Goal: Task Accomplishment & Management: Use online tool/utility

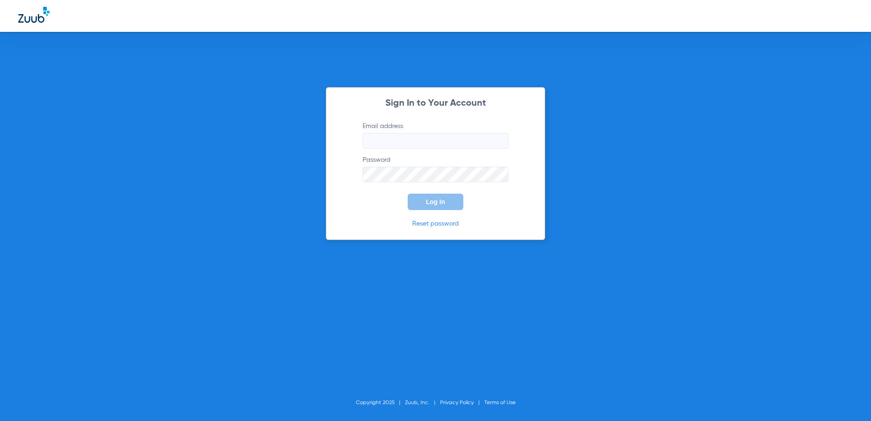
type input "[EMAIL_ADDRESS][DOMAIN_NAME]"
click at [426, 201] on span "Log In" at bounding box center [435, 201] width 19 height 7
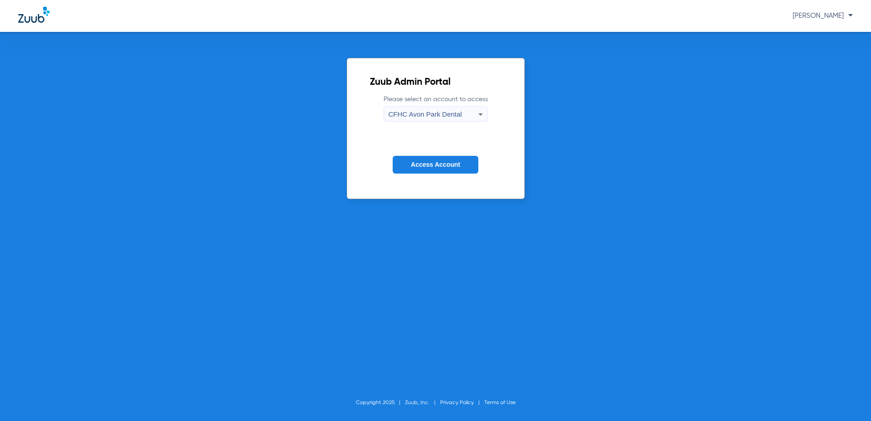
click at [423, 113] on span "CFHC Avon Park Dental" at bounding box center [424, 114] width 73 height 8
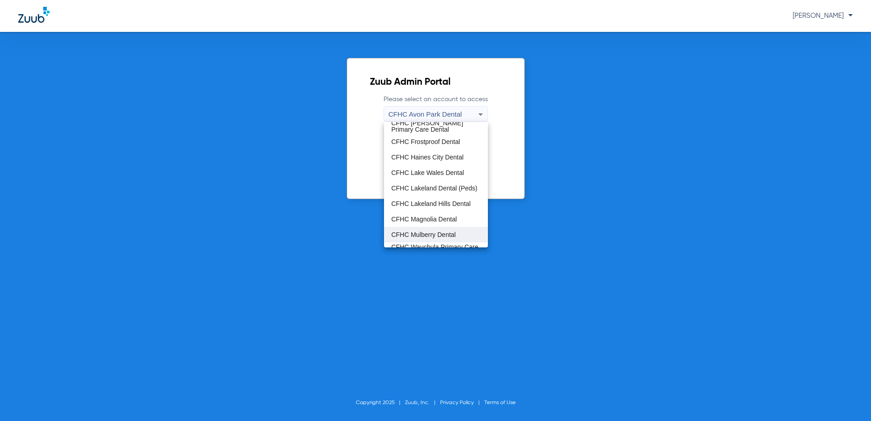
scroll to position [46, 0]
click at [424, 233] on span "CFHC Wauchula Primary Care Dental" at bounding box center [435, 239] width 89 height 13
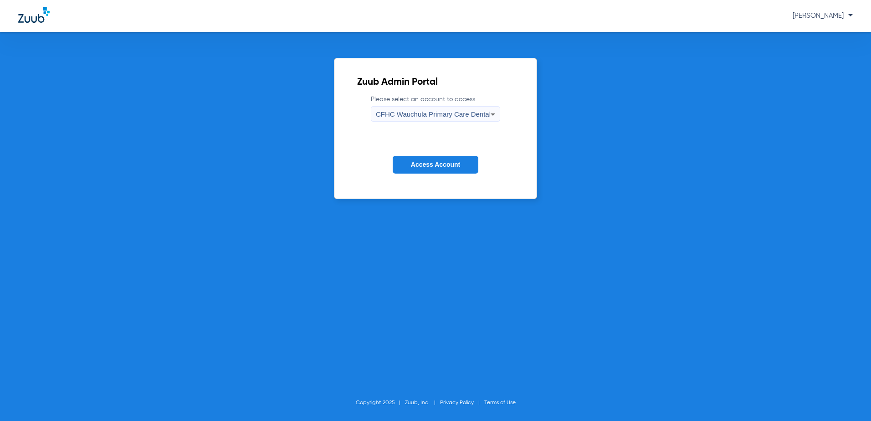
click at [428, 160] on button "Access Account" at bounding box center [435, 165] width 86 height 18
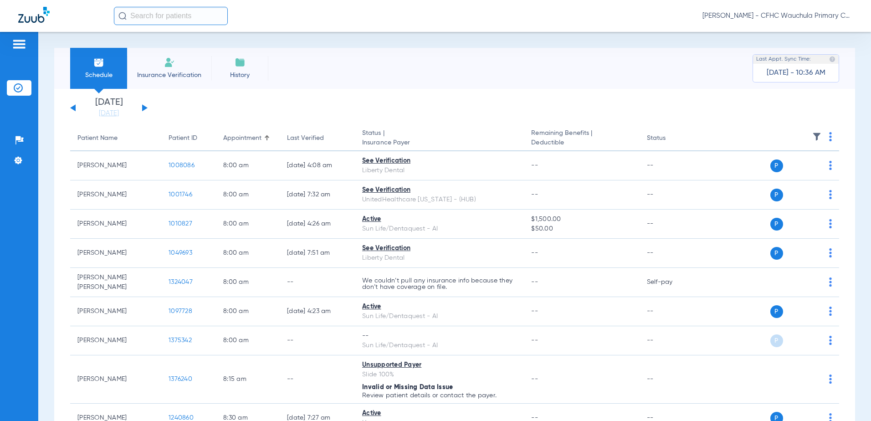
click at [145, 107] on button at bounding box center [144, 107] width 5 height 7
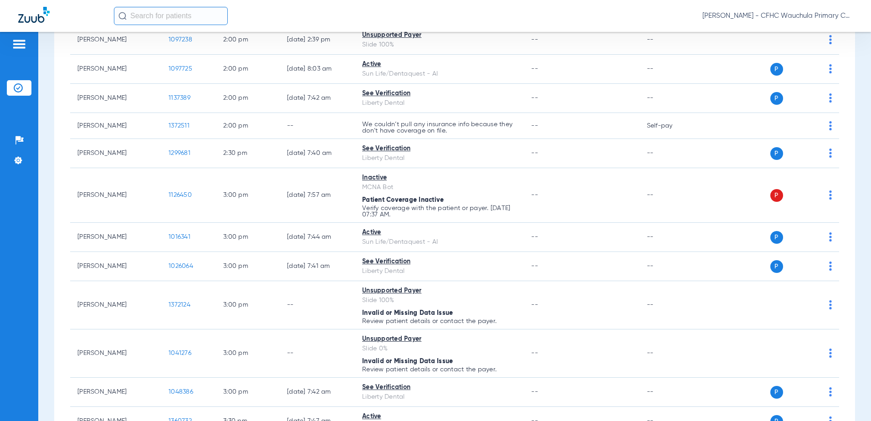
scroll to position [1574, 0]
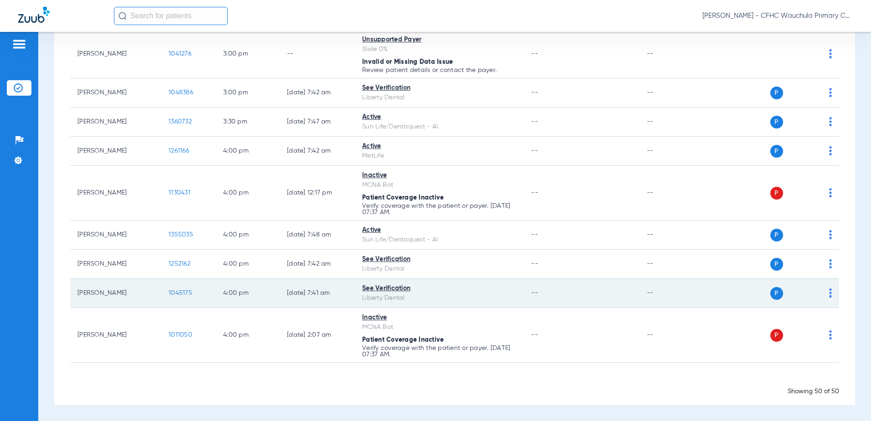
click at [178, 290] on span "1045175" at bounding box center [180, 293] width 24 height 6
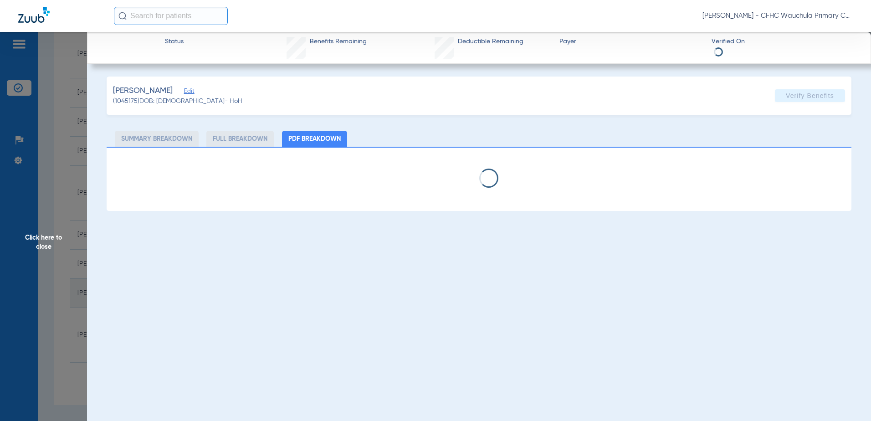
select select "page-width"
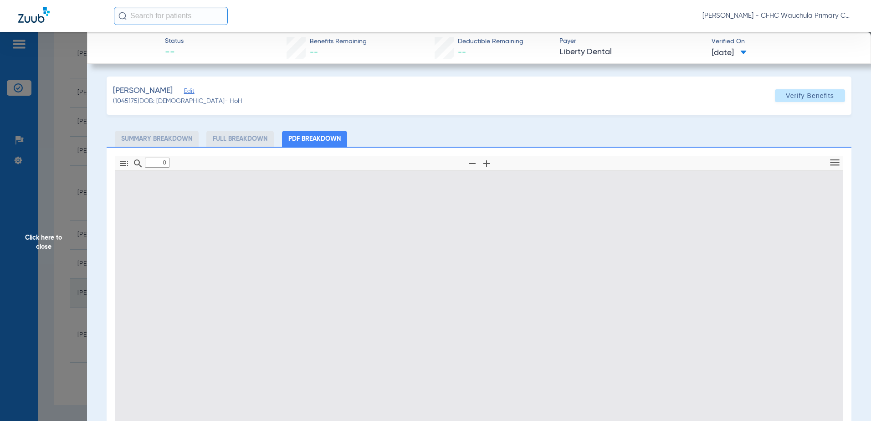
type input "1"
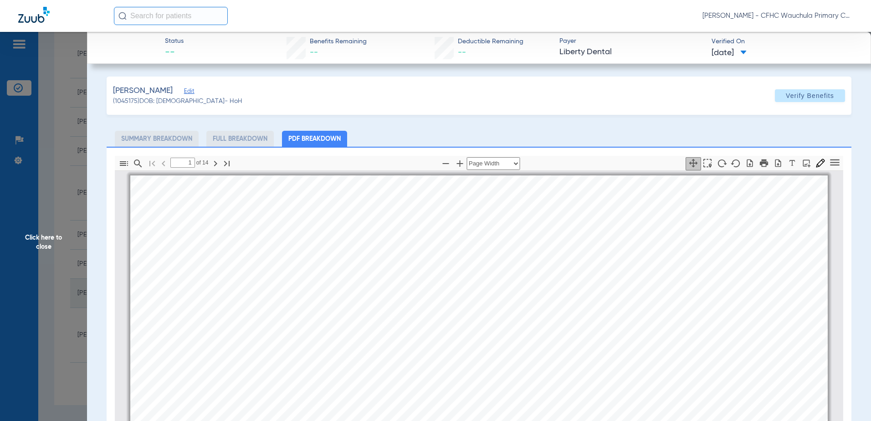
scroll to position [5, 0]
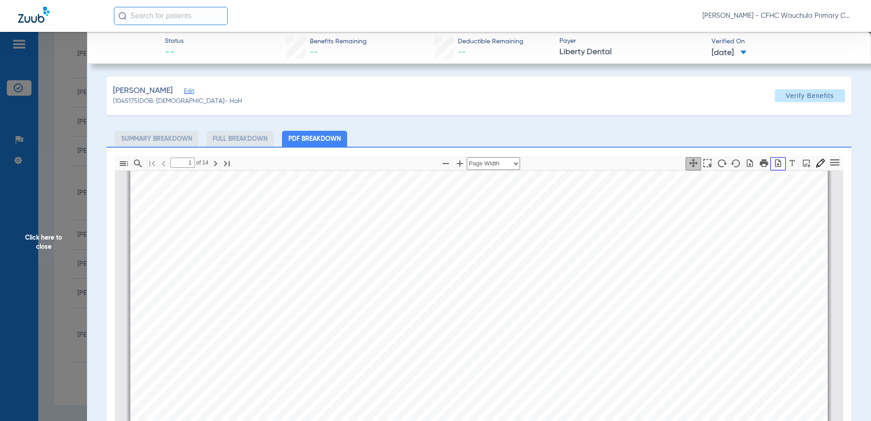
click at [773, 162] on icon "button" at bounding box center [777, 162] width 9 height 9
drag, startPoint x: 67, startPoint y: 216, endPoint x: 69, endPoint y: 221, distance: 5.5
click at [67, 214] on span "Click here to close" at bounding box center [43, 242] width 87 height 421
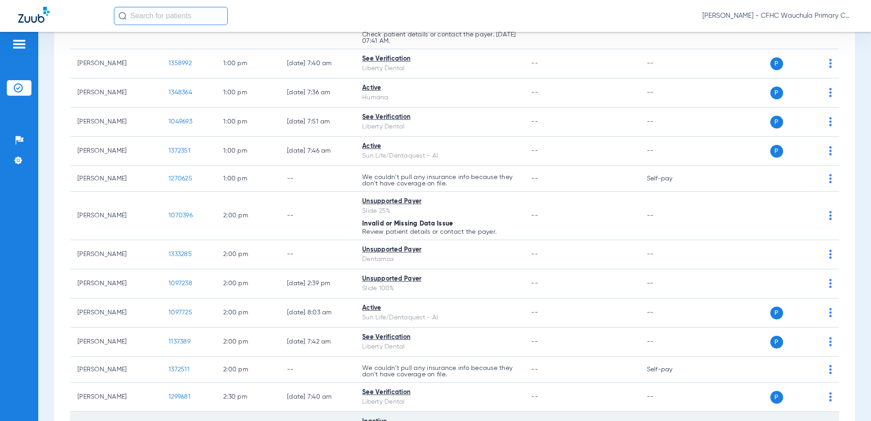
scroll to position [937, 0]
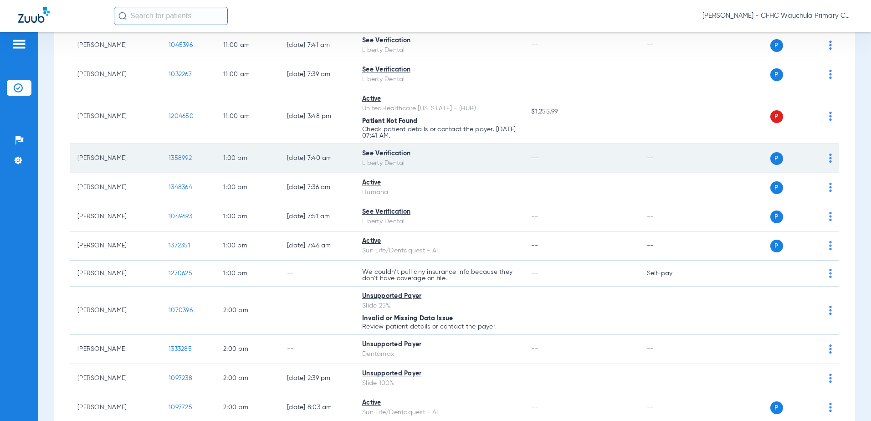
click at [177, 158] on span "1358992" at bounding box center [179, 158] width 23 height 6
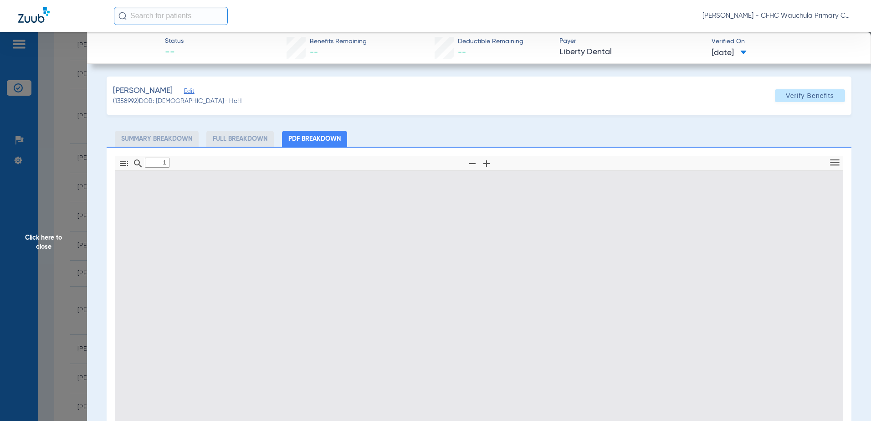
type input "0"
select select "page-width"
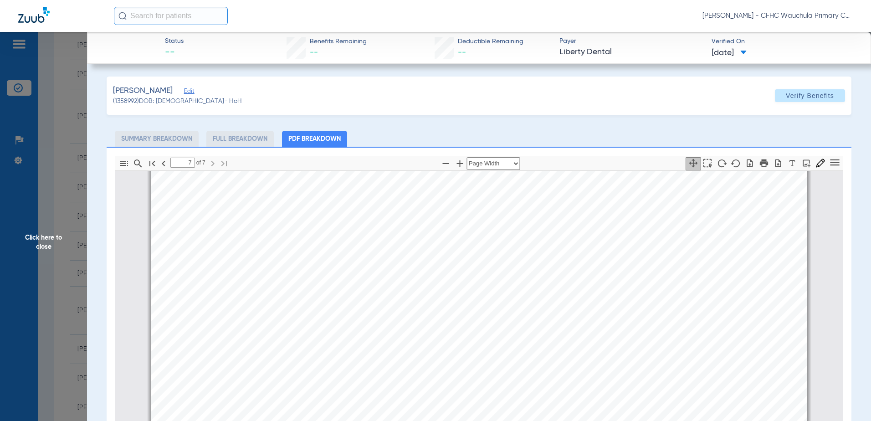
scroll to position [132, 0]
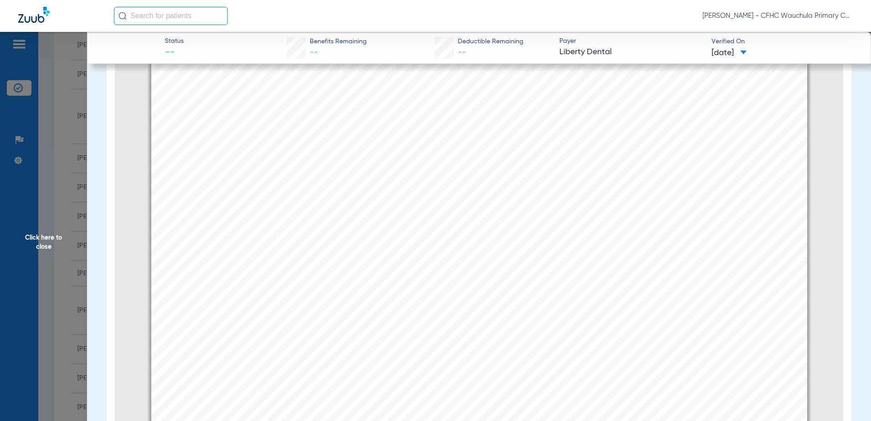
type input "6"
drag, startPoint x: 56, startPoint y: 264, endPoint x: 64, endPoint y: 271, distance: 10.6
click at [56, 265] on span "Click here to close" at bounding box center [43, 242] width 87 height 421
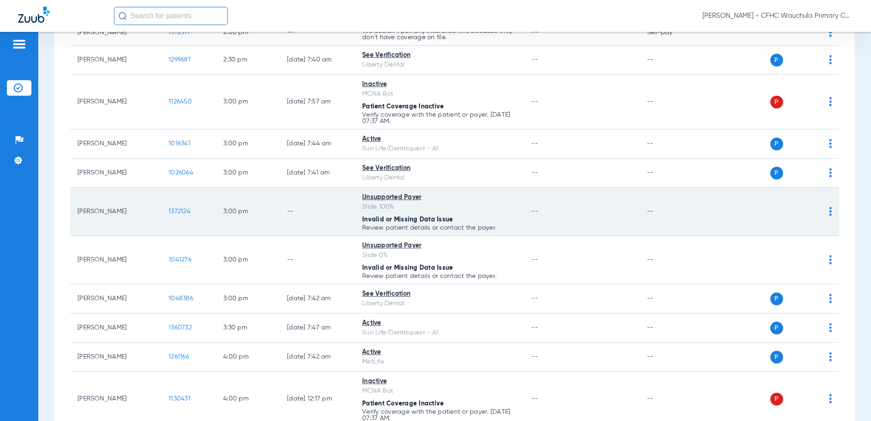
scroll to position [1346, 0]
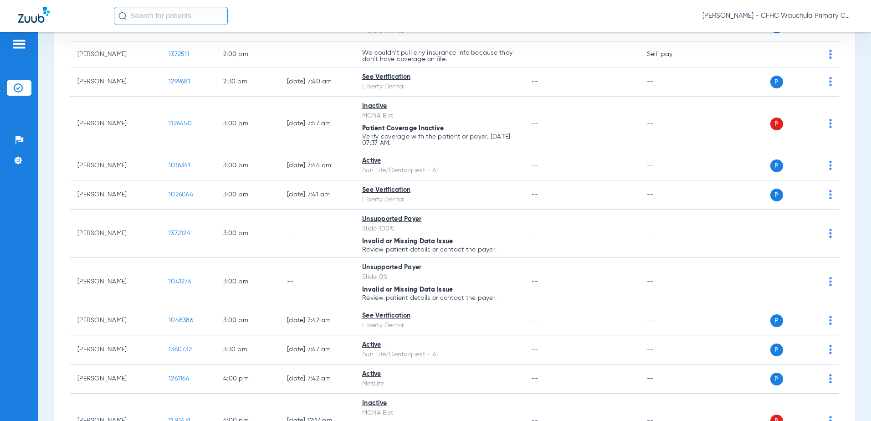
click at [169, 19] on input "text" at bounding box center [171, 16] width 114 height 18
type input "[PERSON_NAME]"
click at [166, 51] on span "[PERSON_NAME]" at bounding box center [145, 48] width 51 height 7
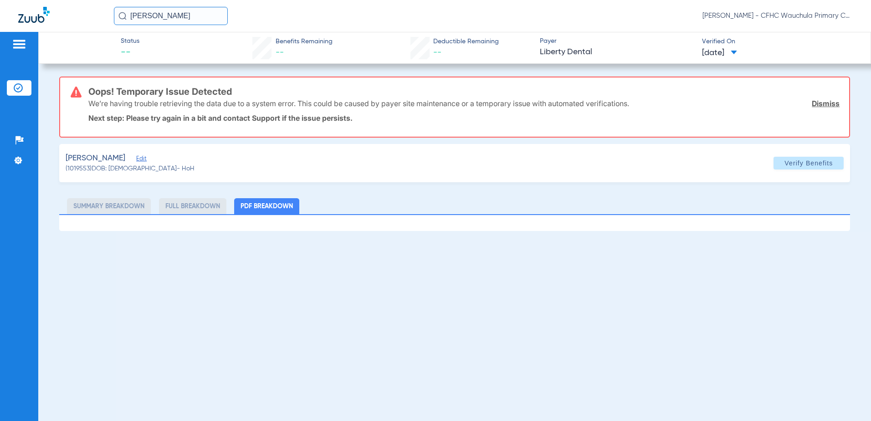
click at [144, 162] on span "Edit" at bounding box center [140, 159] width 8 height 9
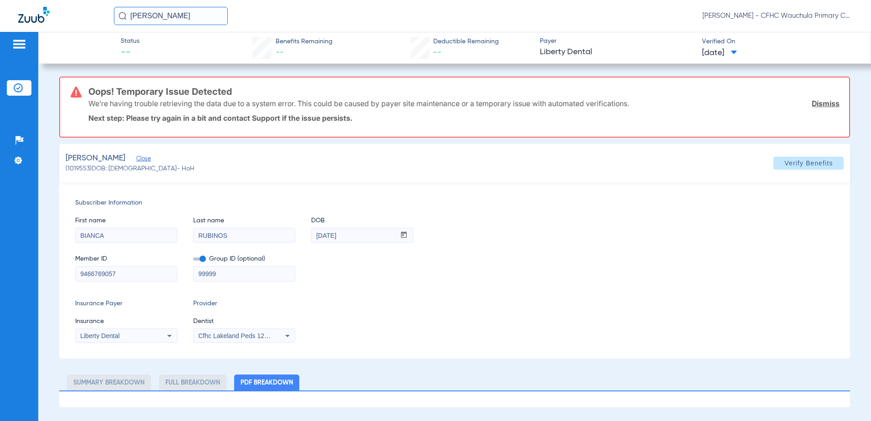
click at [201, 258] on span at bounding box center [199, 258] width 13 height 3
click at [193, 260] on input "checkbox" at bounding box center [193, 260] width 0 height 0
click at [236, 346] on div "Subscriber Information First name [PERSON_NAME] Last name [PERSON_NAME] DOB mm …" at bounding box center [454, 270] width 791 height 176
click at [236, 334] on span "Cfhc Lakeland Peds 1205336690" at bounding box center [245, 335] width 94 height 7
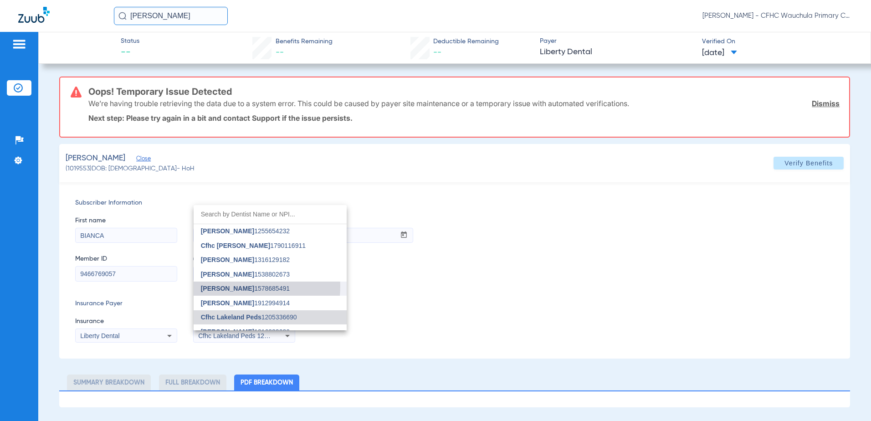
click at [243, 286] on span "[PERSON_NAME]" at bounding box center [227, 288] width 53 height 7
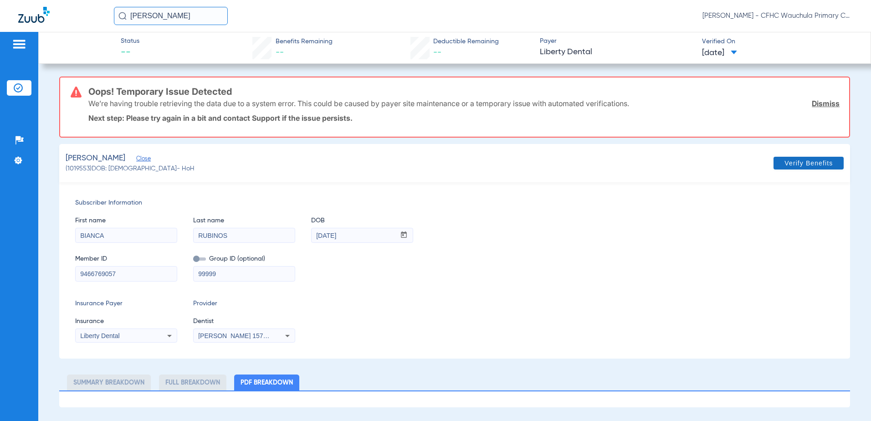
click at [825, 163] on span "Verify Benefits" at bounding box center [808, 162] width 48 height 7
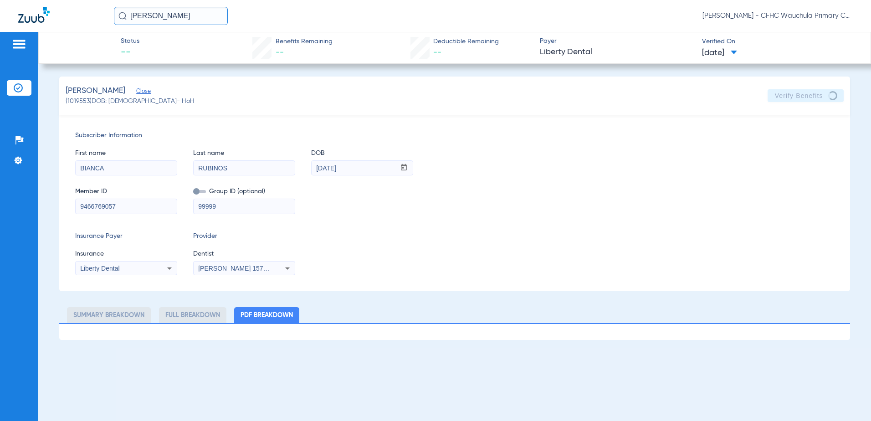
click at [11, 77] on div "Patients Insurance Verification Setup Help Center Settings" at bounding box center [19, 242] width 38 height 421
click at [17, 82] on li "Insurance Verification" at bounding box center [19, 87] width 25 height 15
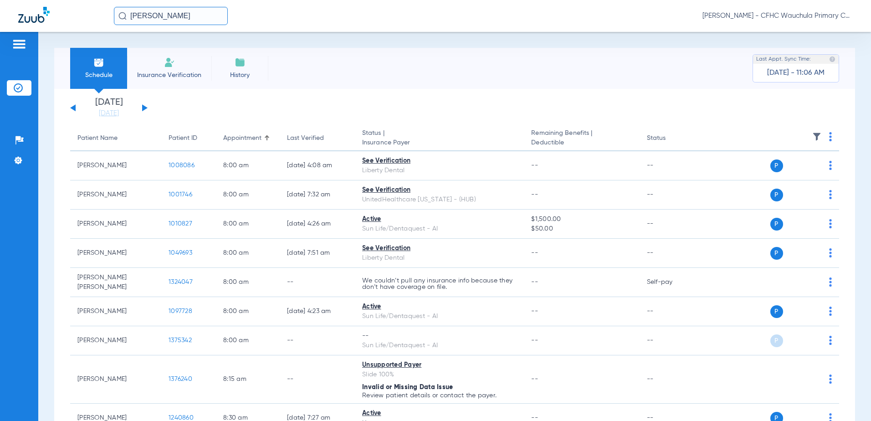
click at [144, 107] on button at bounding box center [144, 107] width 5 height 7
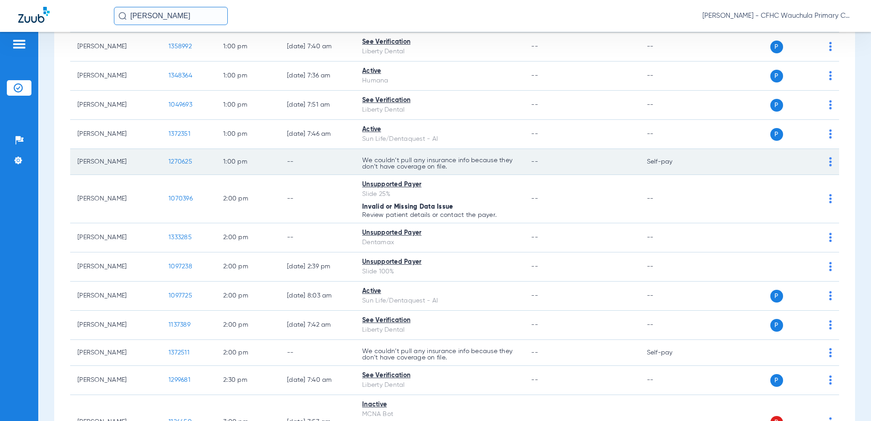
scroll to position [1138, 0]
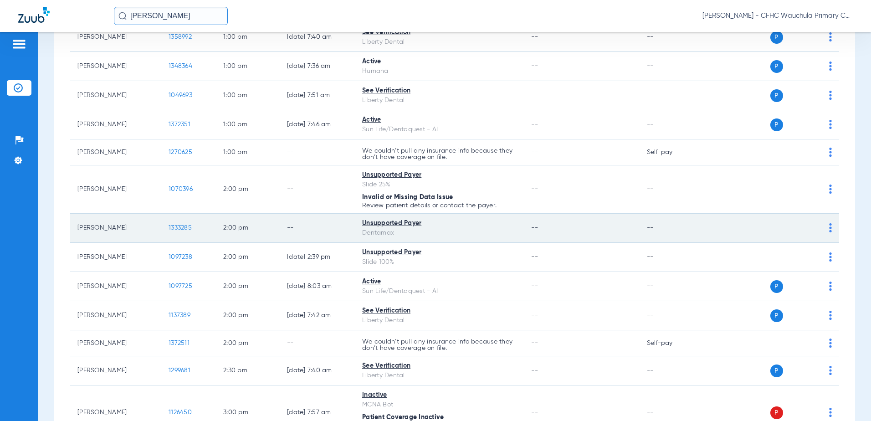
click at [180, 228] on span "1333285" at bounding box center [179, 227] width 23 height 6
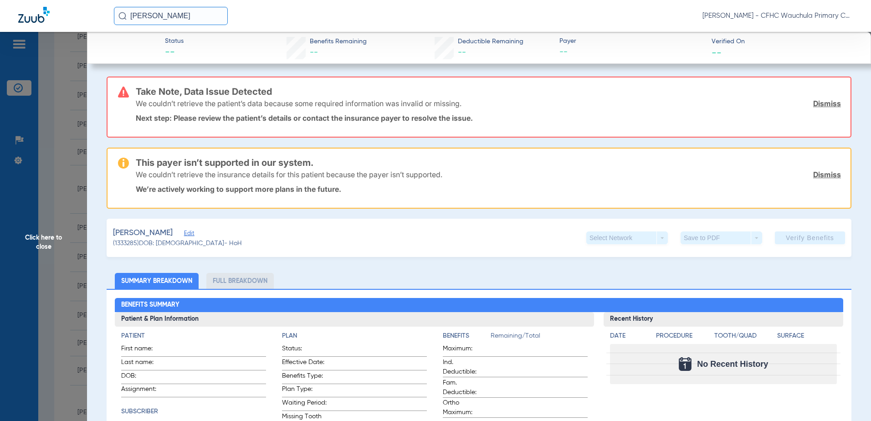
click at [59, 197] on span "Click here to close" at bounding box center [43, 242] width 87 height 421
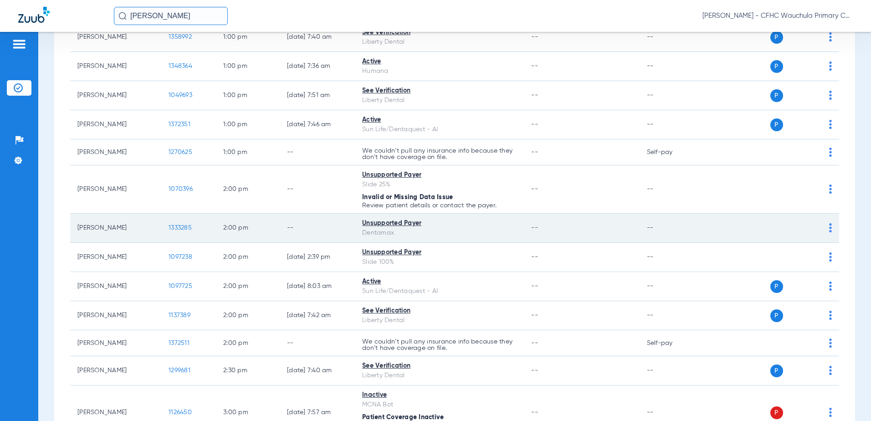
click at [176, 227] on span "1333285" at bounding box center [179, 227] width 23 height 6
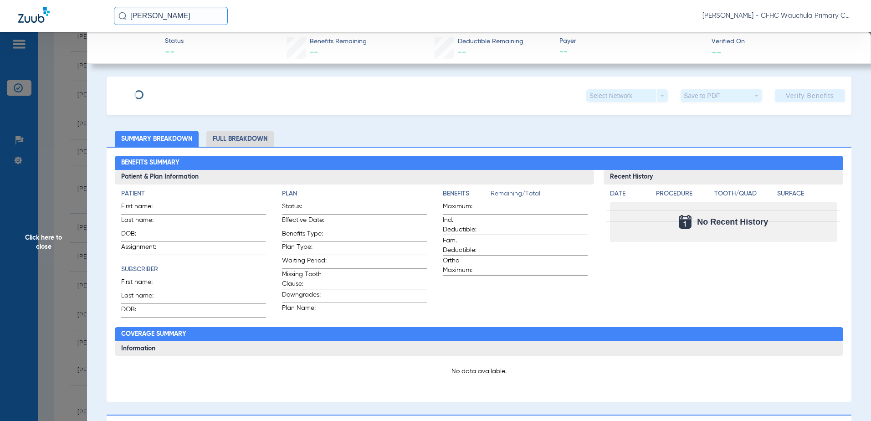
type input "[PERSON_NAME]"
type input "TONKIN"
type input "[DATE]"
type input "A88155553"
type input "53642341"
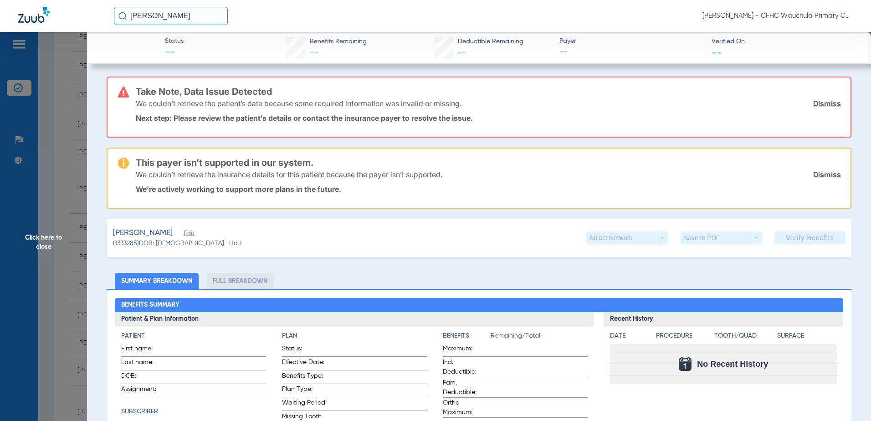
click at [184, 234] on span "Edit" at bounding box center [188, 234] width 8 height 9
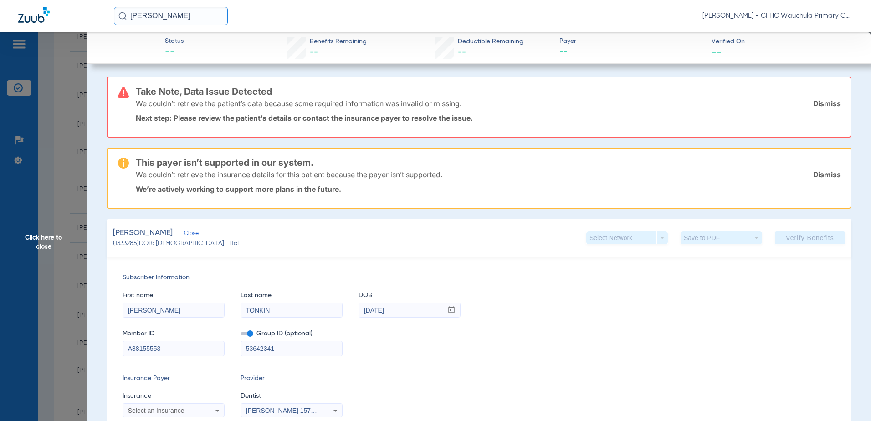
click at [246, 336] on label at bounding box center [246, 334] width 13 height 10
click at [240, 335] on input "checkbox" at bounding box center [240, 335] width 0 height 0
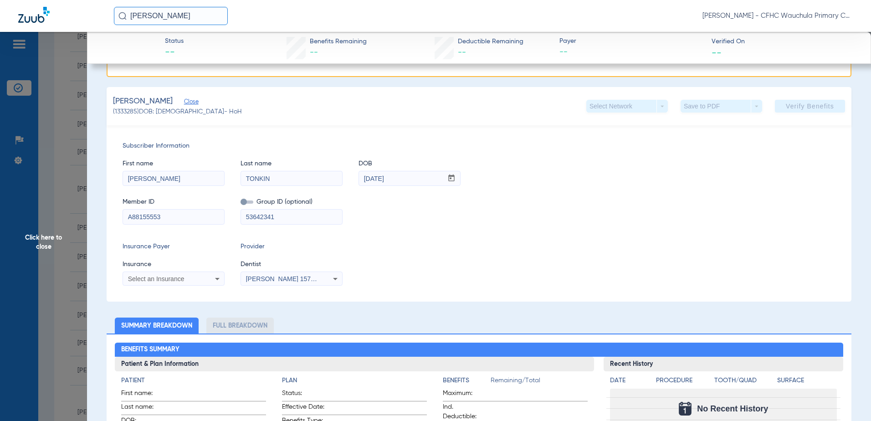
scroll to position [137, 0]
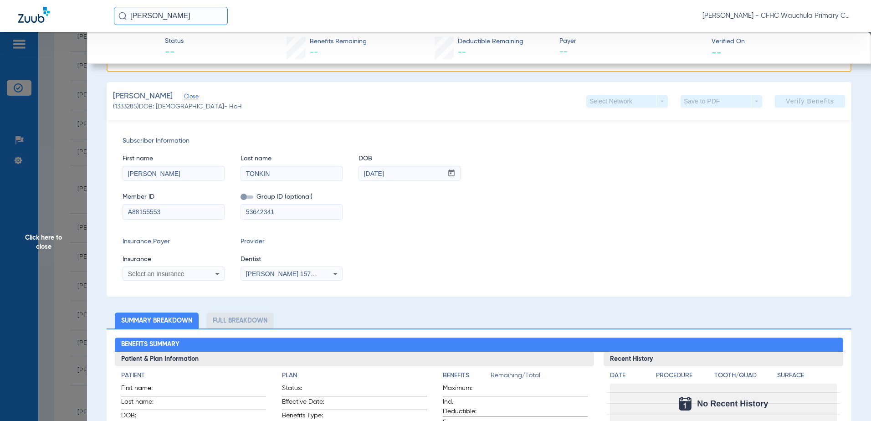
click at [177, 275] on span "Select an Insurance" at bounding box center [156, 273] width 56 height 7
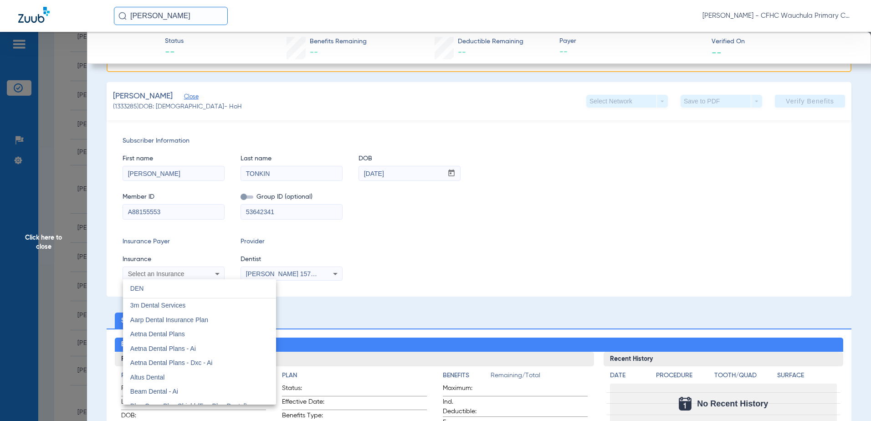
type input "DEN"
click at [103, 300] on div at bounding box center [435, 210] width 871 height 421
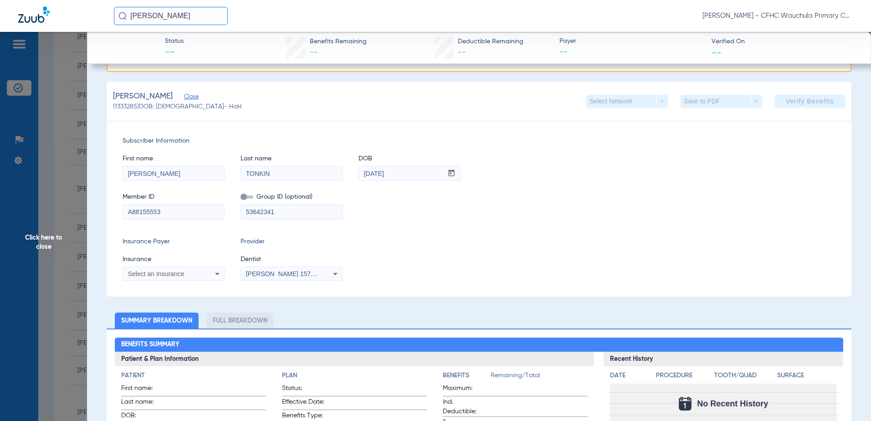
click at [58, 189] on span "Click here to close" at bounding box center [43, 242] width 87 height 421
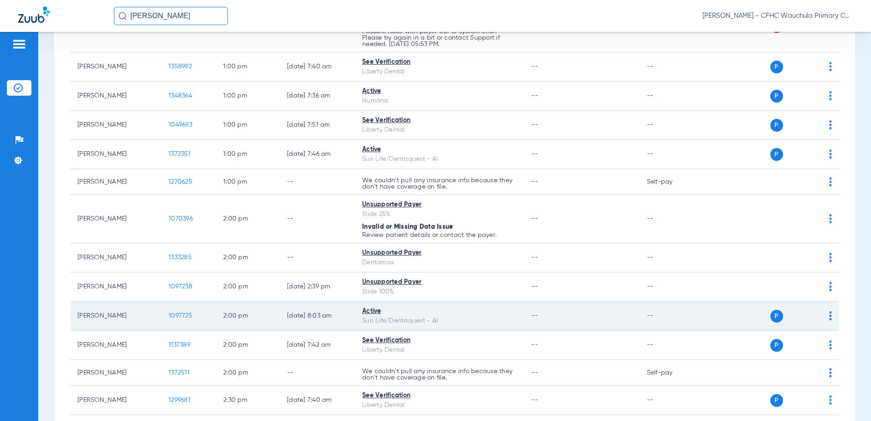
scroll to position [1093, 0]
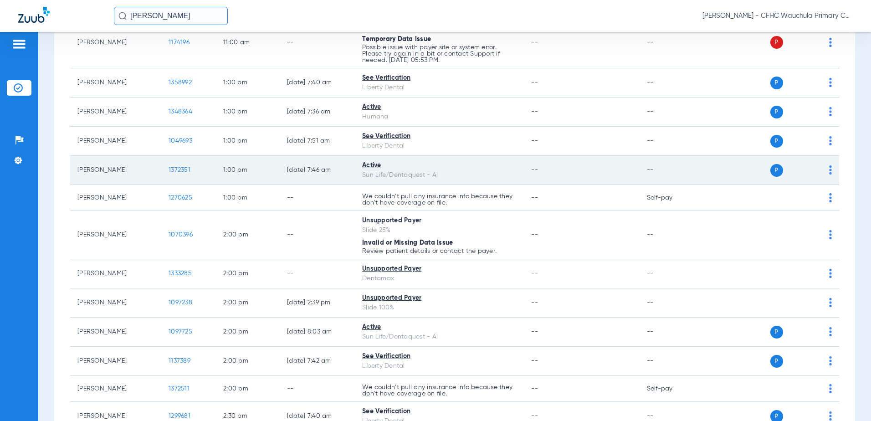
click at [183, 168] on span "1372351" at bounding box center [179, 170] width 22 height 6
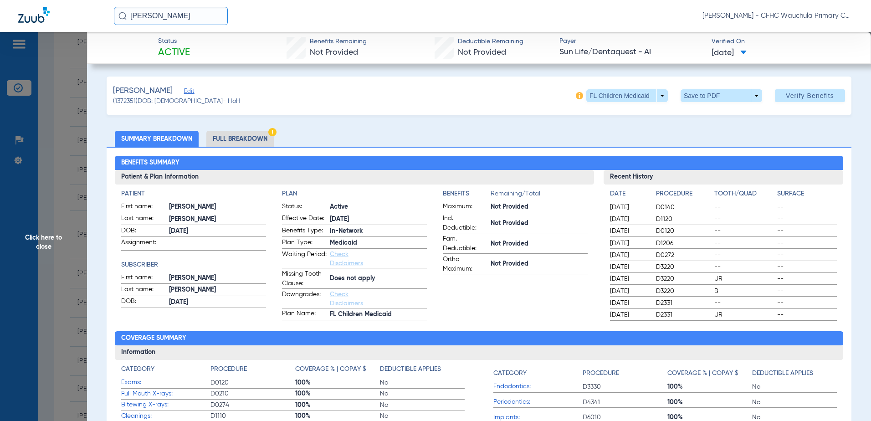
click at [250, 138] on li "Full Breakdown" at bounding box center [239, 139] width 67 height 16
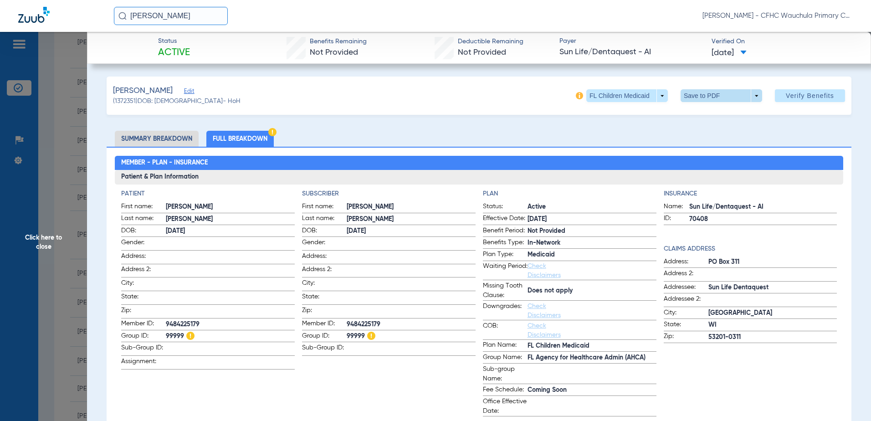
click at [699, 100] on span at bounding box center [721, 95] width 82 height 13
click at [701, 114] on span "Save to PDF" at bounding box center [717, 114] width 36 height 6
click at [46, 149] on span "Click here to close" at bounding box center [43, 242] width 87 height 421
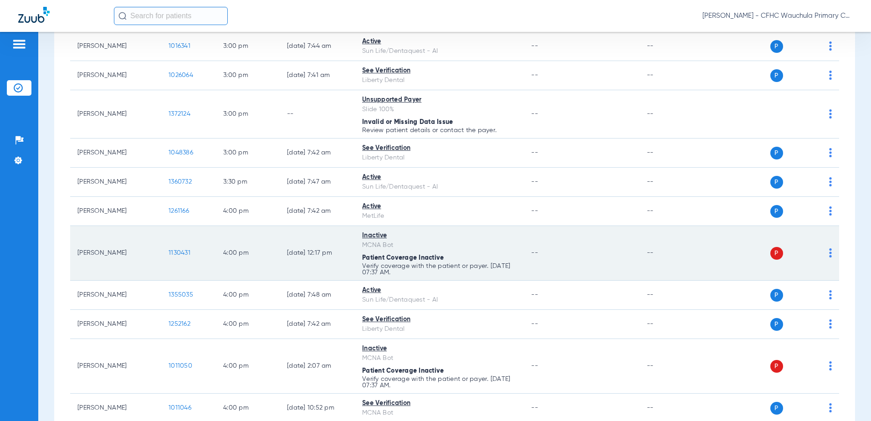
scroll to position [1577, 0]
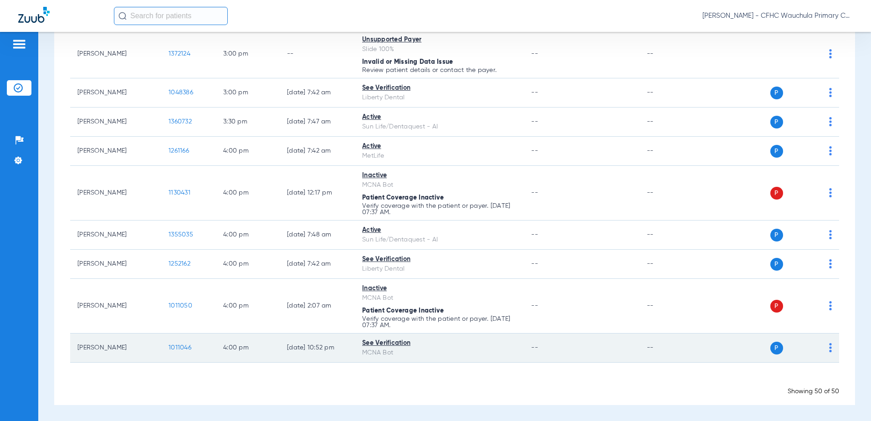
click at [179, 350] on span "1011046" at bounding box center [179, 347] width 23 height 6
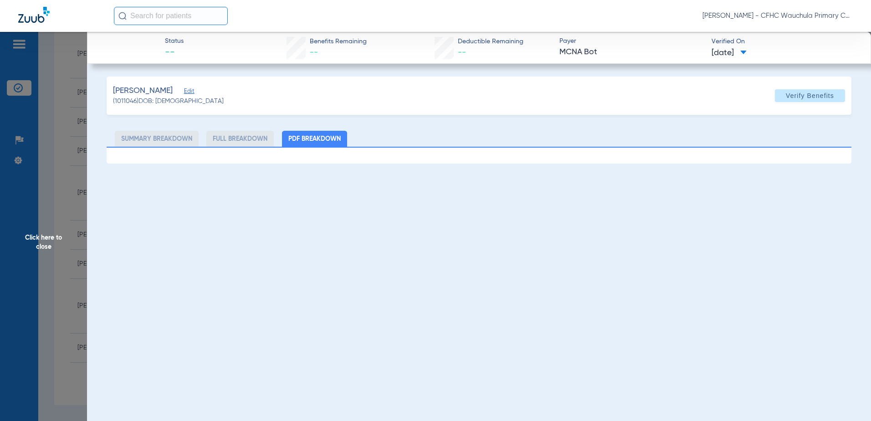
click at [192, 92] on span "Edit" at bounding box center [188, 92] width 8 height 9
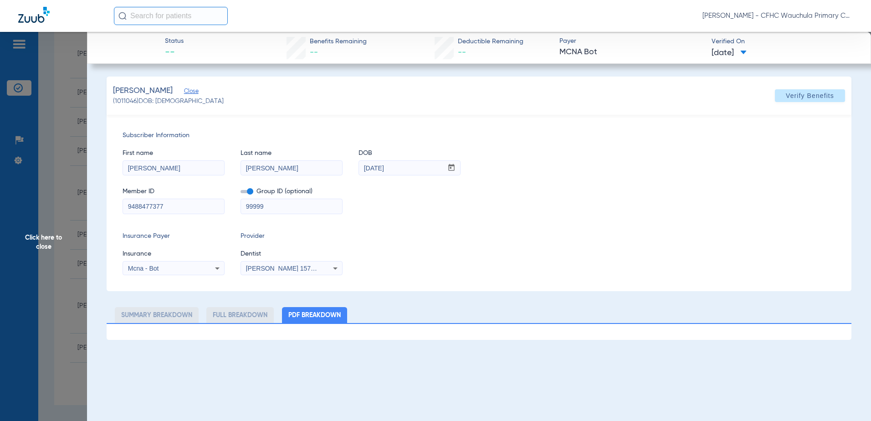
click at [245, 191] on span at bounding box center [246, 191] width 13 height 3
click at [240, 193] on input "checkbox" at bounding box center [240, 193] width 0 height 0
click at [182, 268] on div "Mcna - Bot" at bounding box center [164, 268] width 73 height 6
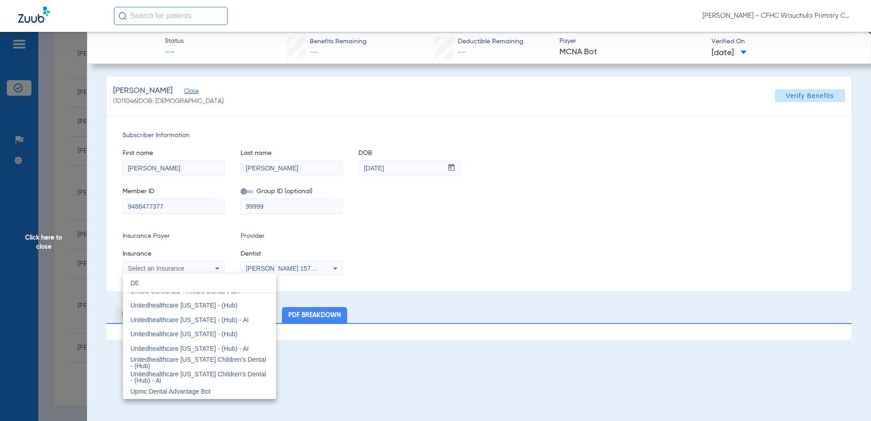
scroll to position [19, 0]
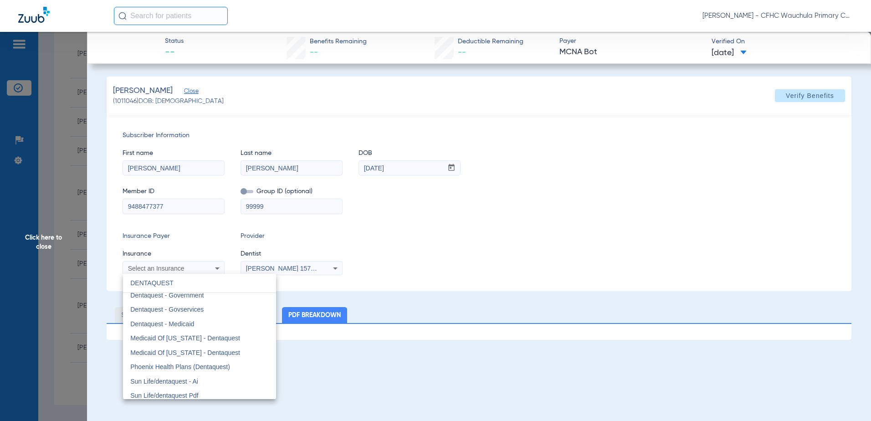
type input "DENTAQUEST"
click at [178, 298] on span "Dentaquest - Government" at bounding box center [166, 294] width 73 height 7
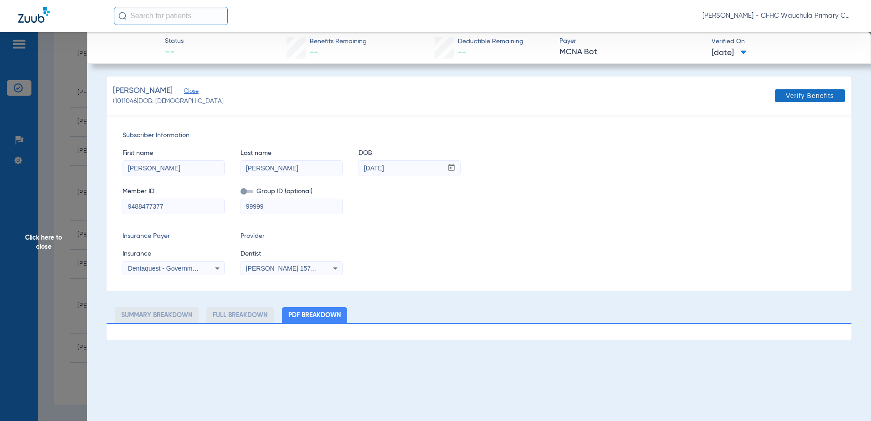
click at [802, 95] on span "Verify Benefits" at bounding box center [809, 95] width 48 height 7
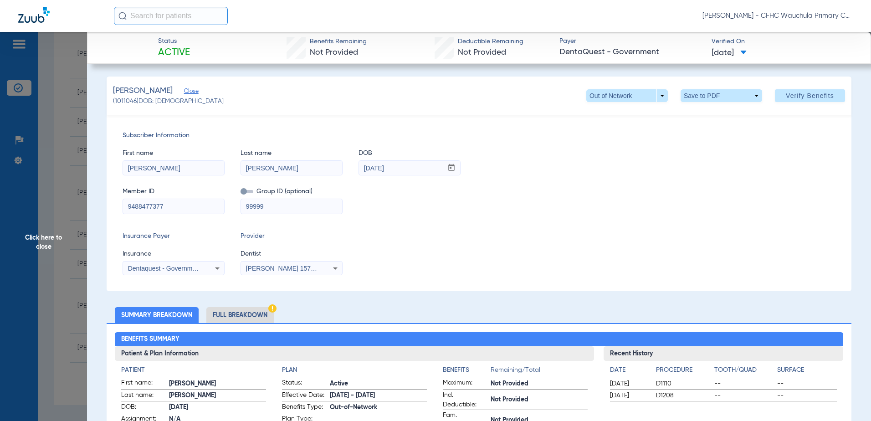
scroll to position [46, 0]
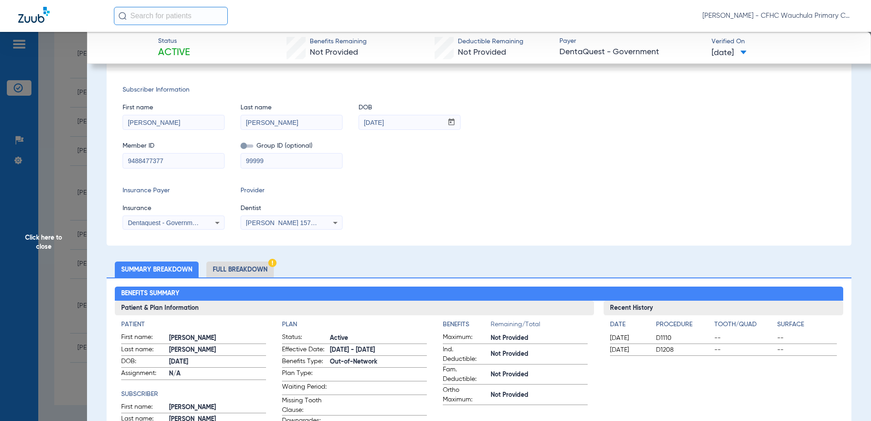
click at [255, 269] on li "Full Breakdown" at bounding box center [239, 269] width 67 height 16
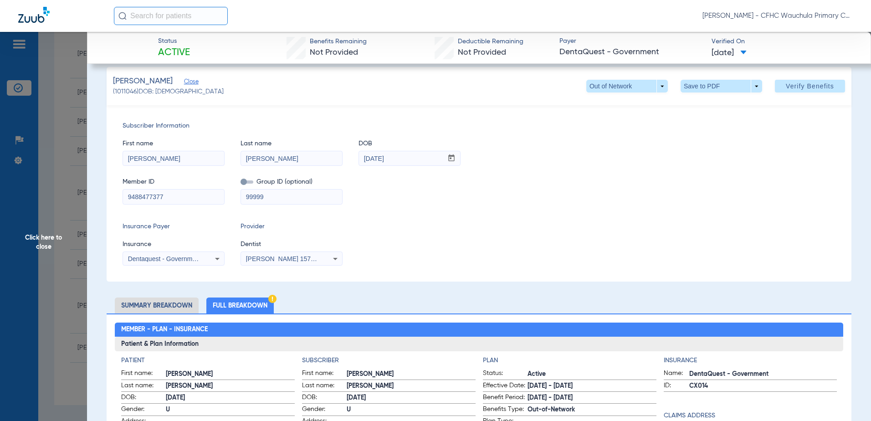
scroll to position [0, 0]
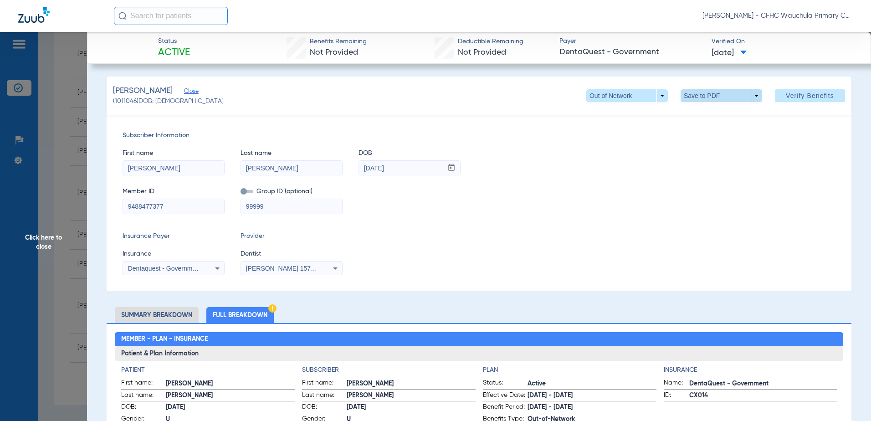
click at [713, 96] on span at bounding box center [721, 96] width 22 height 22
click at [709, 109] on button "insert_drive_file Save to PDF" at bounding box center [708, 114] width 69 height 18
click at [51, 240] on span "Click here to close" at bounding box center [43, 242] width 87 height 421
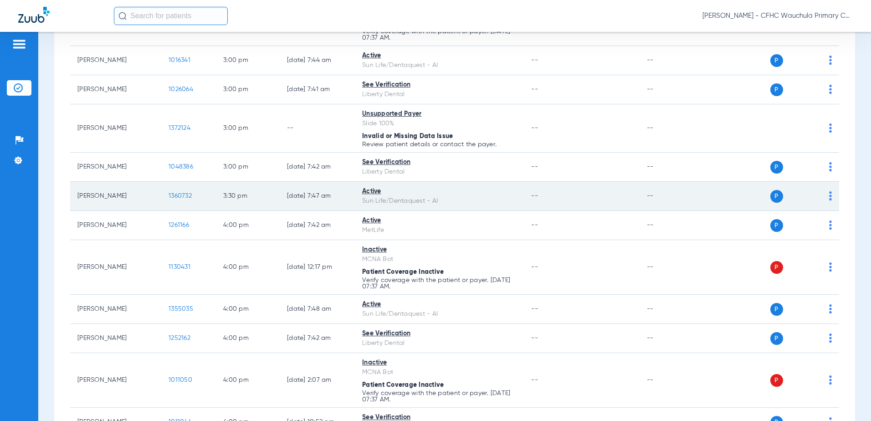
scroll to position [1577, 0]
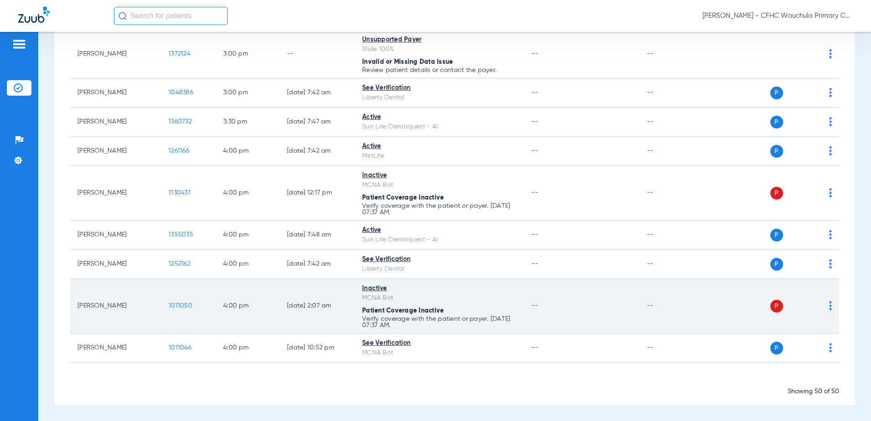
click at [170, 305] on span "1011050" at bounding box center [180, 305] width 24 height 6
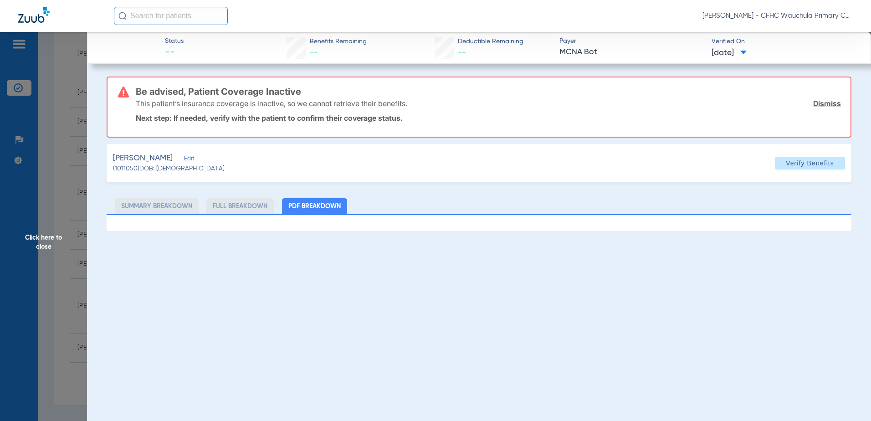
drag, startPoint x: 234, startPoint y: 159, endPoint x: 255, endPoint y: 168, distance: 23.5
click at [192, 159] on span "Edit" at bounding box center [188, 159] width 8 height 9
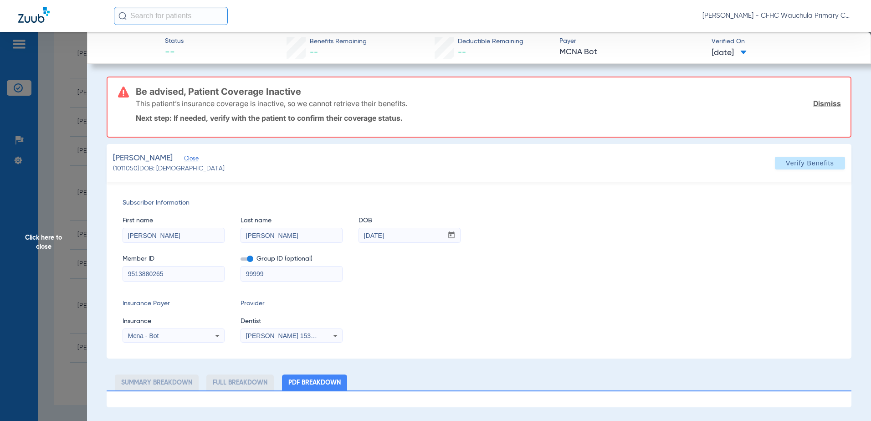
click at [245, 259] on span at bounding box center [246, 258] width 13 height 3
click at [240, 260] on input "checkbox" at bounding box center [240, 260] width 0 height 0
click at [171, 336] on div "Mcna - Bot" at bounding box center [164, 335] width 73 height 6
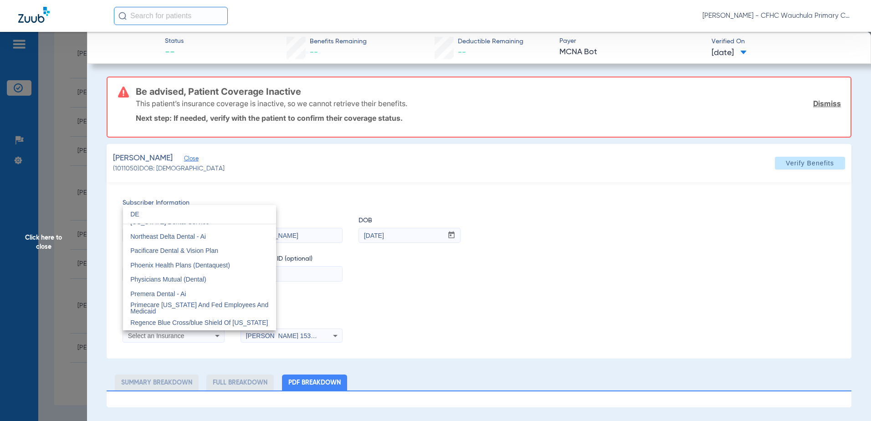
scroll to position [19, 0]
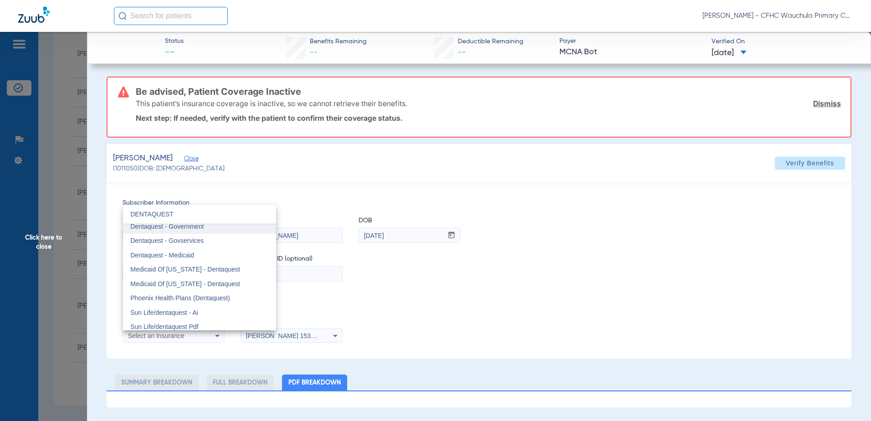
type input "DENTAQUEST"
click at [226, 228] on mat-option "Dentaquest - Government" at bounding box center [199, 226] width 153 height 15
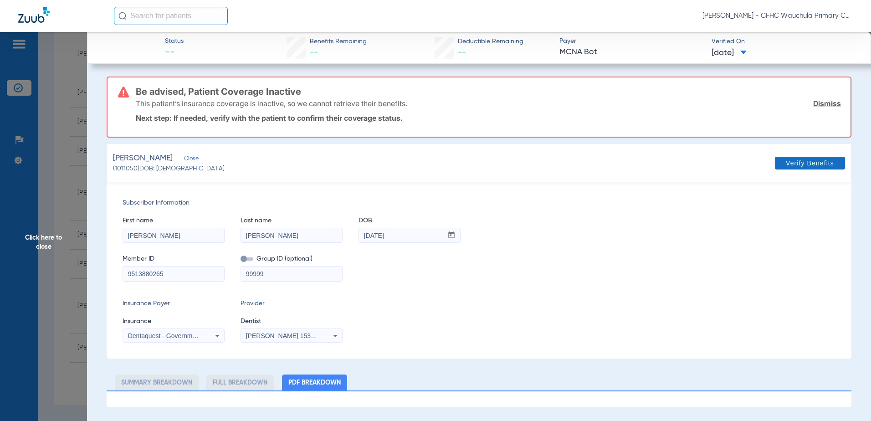
click at [793, 164] on span "Verify Benefits" at bounding box center [809, 162] width 48 height 7
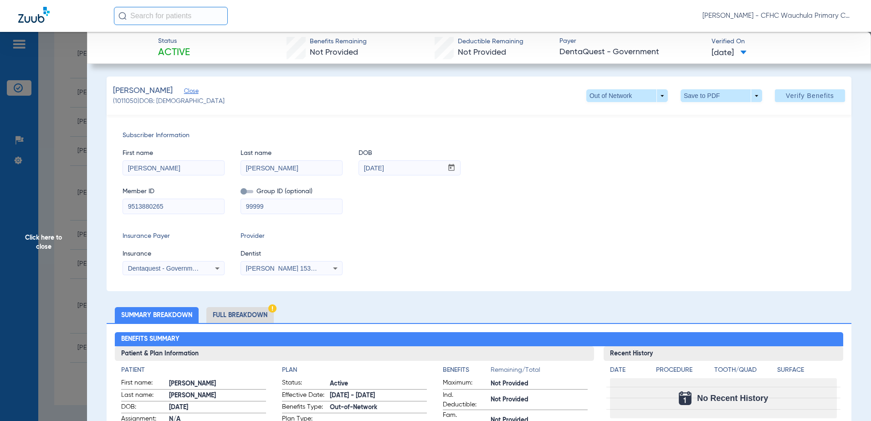
click at [255, 311] on li "Full Breakdown" at bounding box center [239, 315] width 67 height 16
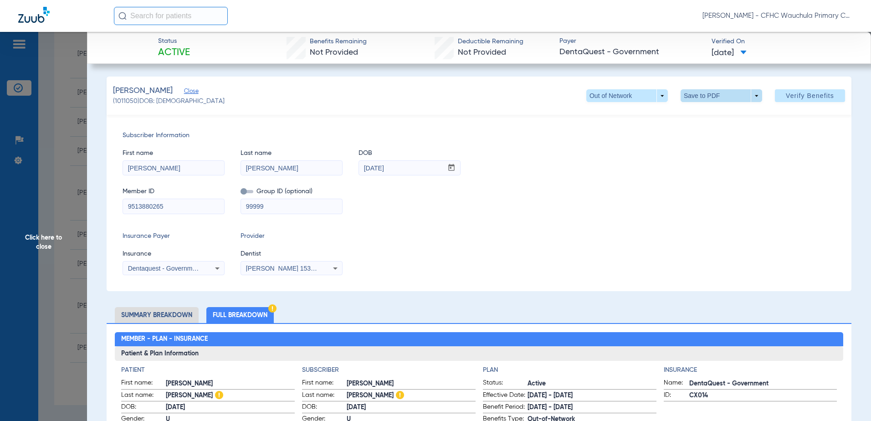
click at [716, 95] on span at bounding box center [721, 96] width 22 height 22
click at [695, 126] on div at bounding box center [435, 210] width 871 height 421
click at [698, 117] on div "Subscriber Information First name JOCELYN Last name HERNANDEZ-PATRI DOB mm / dd…" at bounding box center [479, 203] width 744 height 176
click at [710, 98] on span at bounding box center [721, 96] width 22 height 22
click at [702, 115] on span "Save to PDF" at bounding box center [717, 114] width 36 height 6
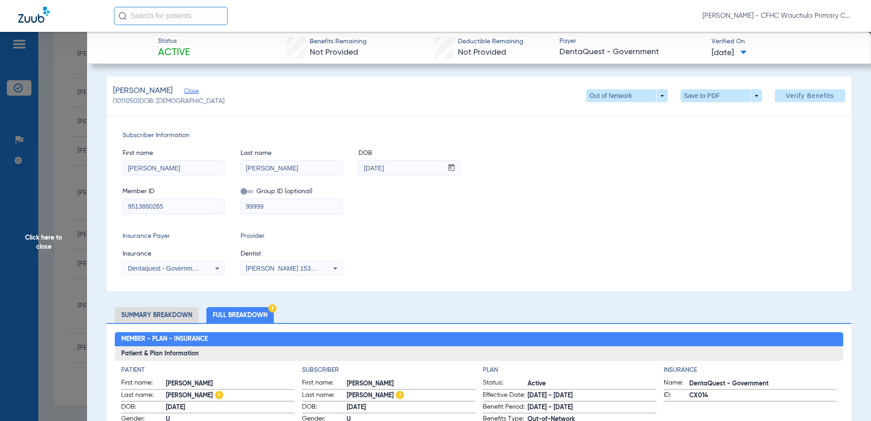
click at [57, 140] on span "Click here to close" at bounding box center [43, 242] width 87 height 421
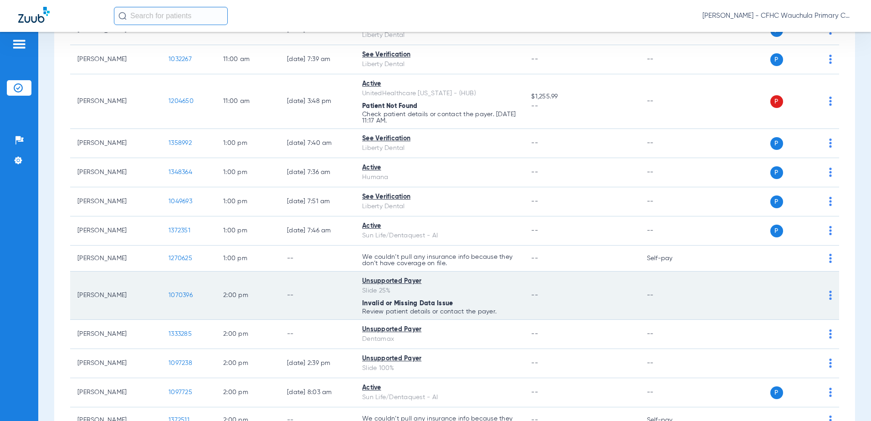
scroll to position [1031, 0]
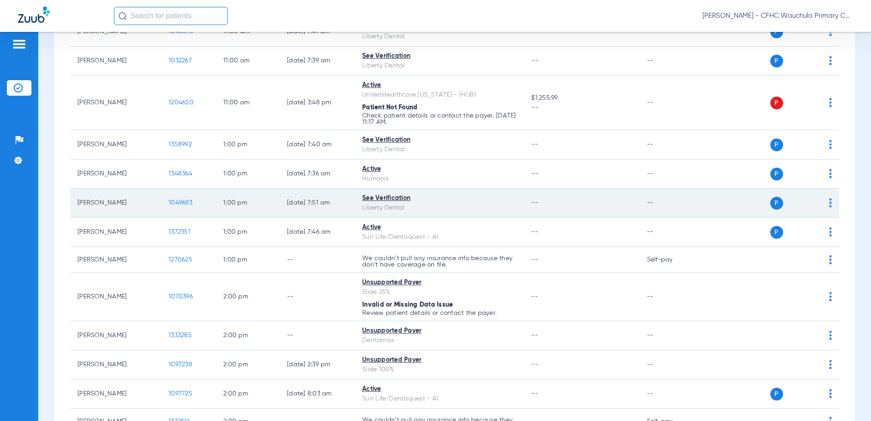
click at [180, 202] on span "1049693" at bounding box center [180, 202] width 24 height 6
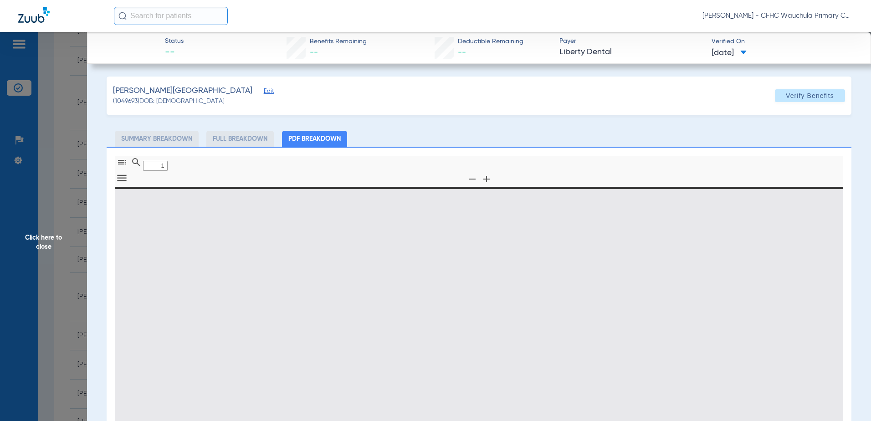
type input "0"
select select "page-width"
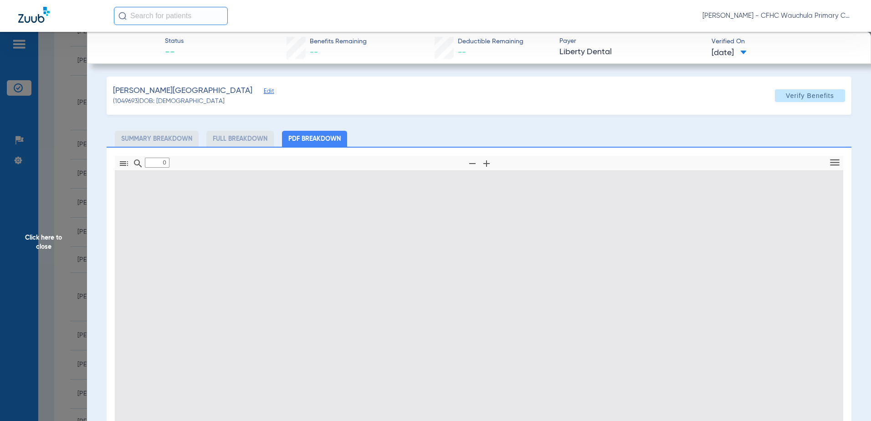
type input "1"
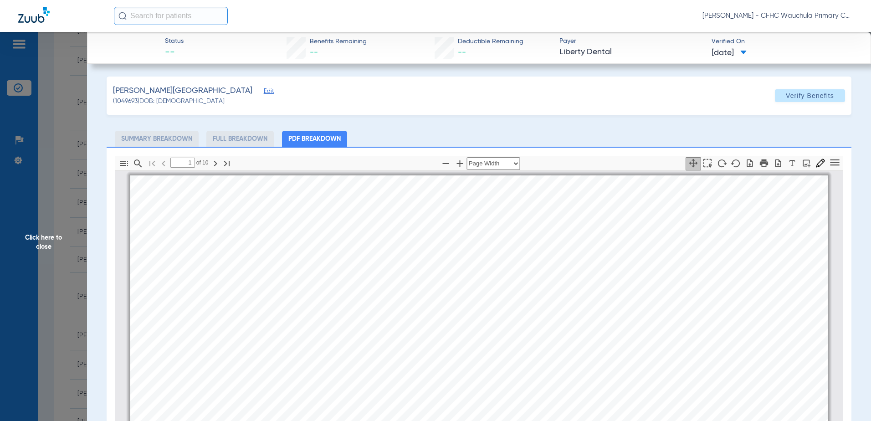
scroll to position [5, 0]
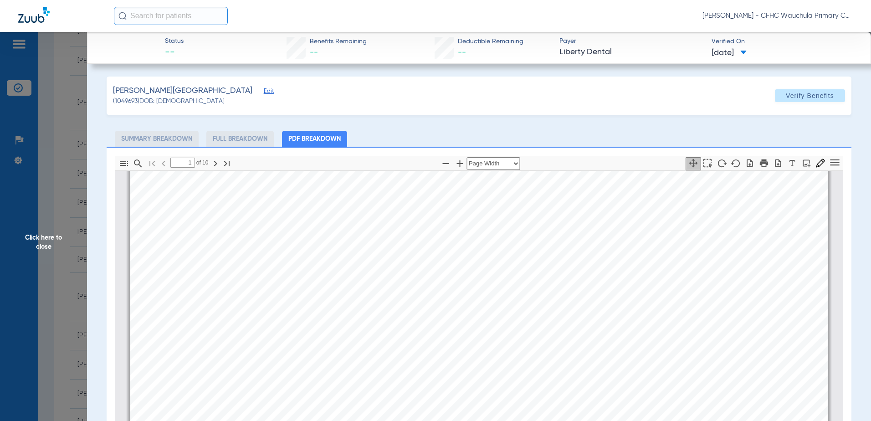
click at [51, 235] on span "Click here to close" at bounding box center [43, 242] width 87 height 421
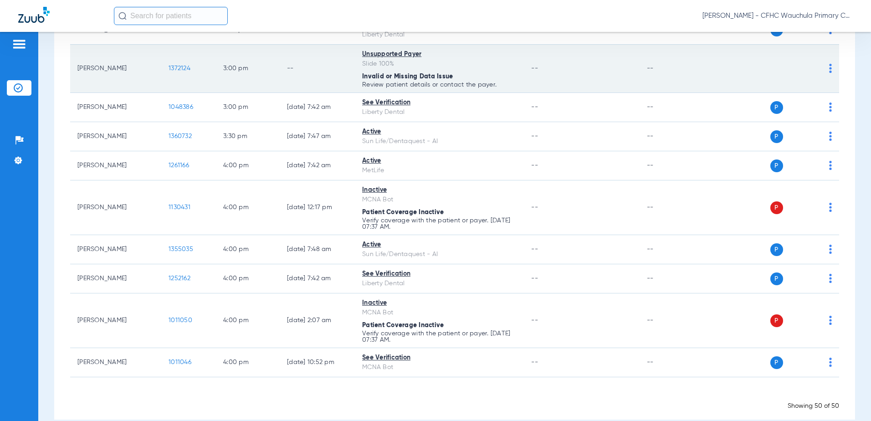
scroll to position [1577, 0]
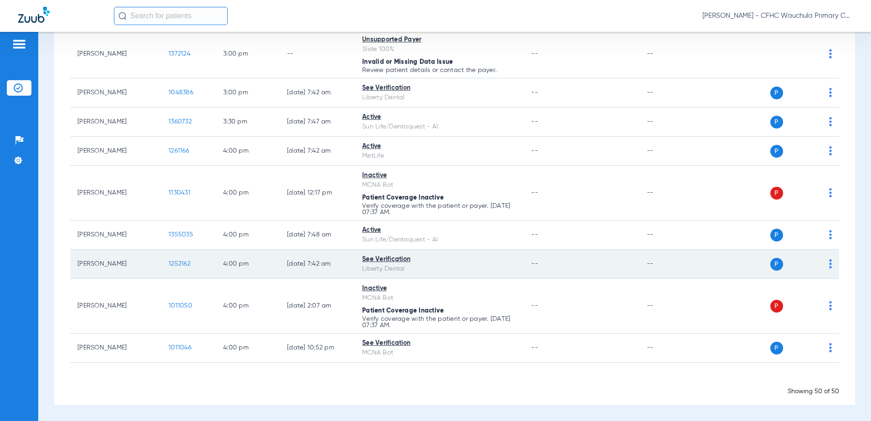
click at [178, 265] on span "1252162" at bounding box center [179, 263] width 22 height 6
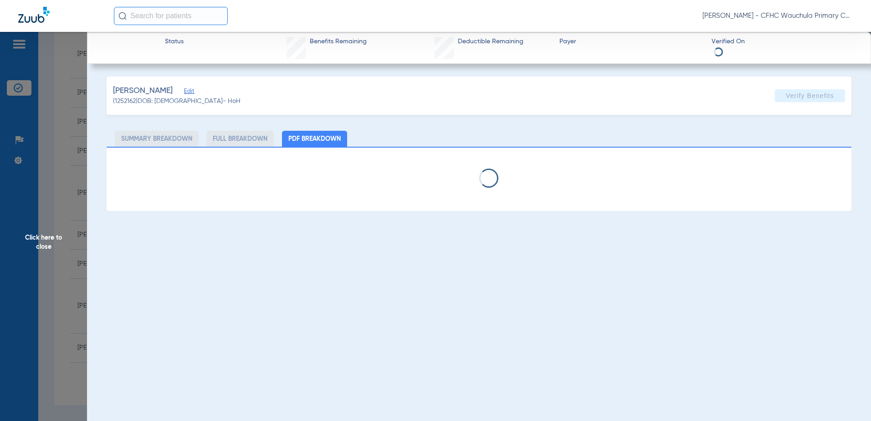
select select "page-width"
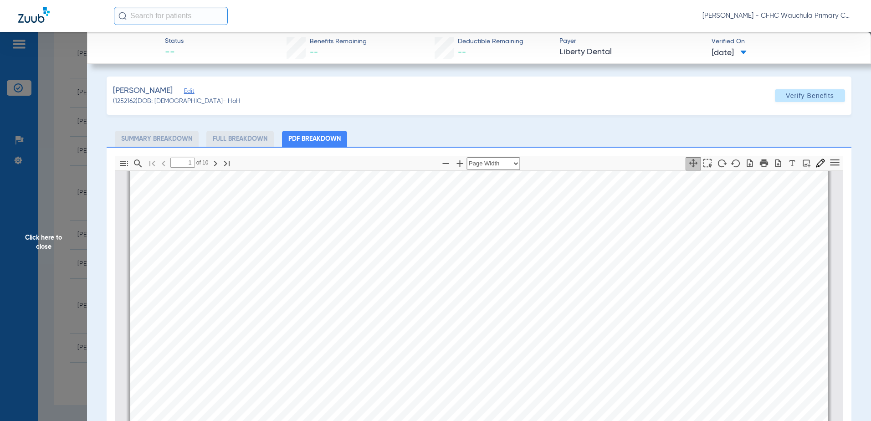
scroll to position [0, 0]
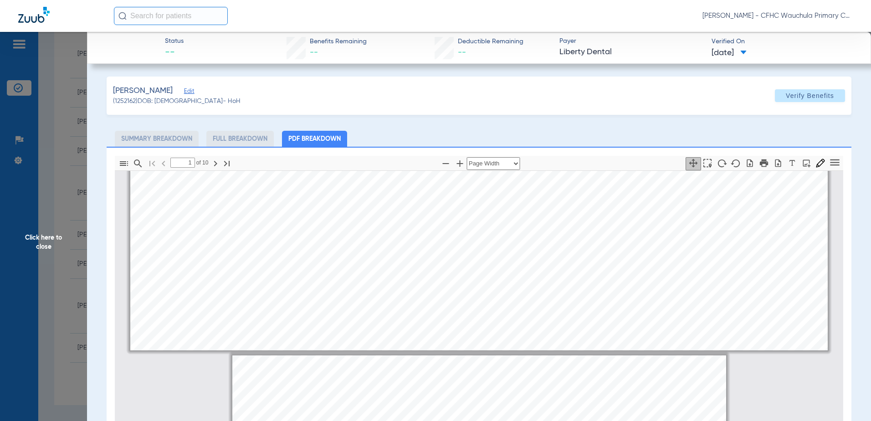
type input "2"
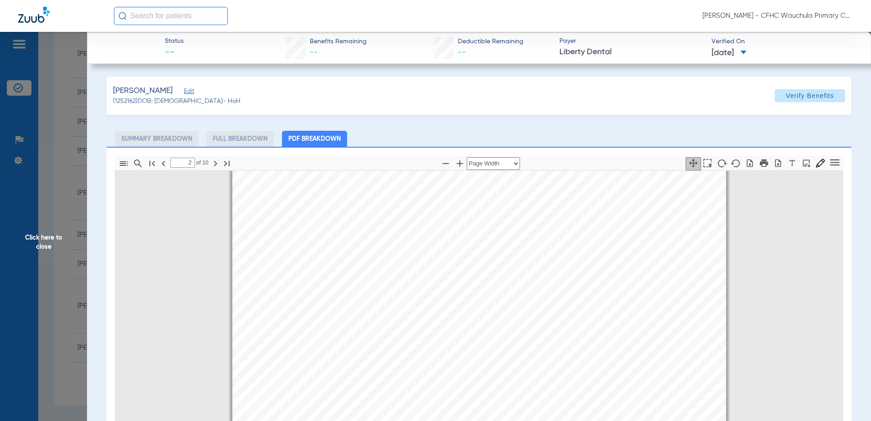
scroll to position [501, 0]
click at [67, 172] on span "Click here to close" at bounding box center [43, 242] width 87 height 421
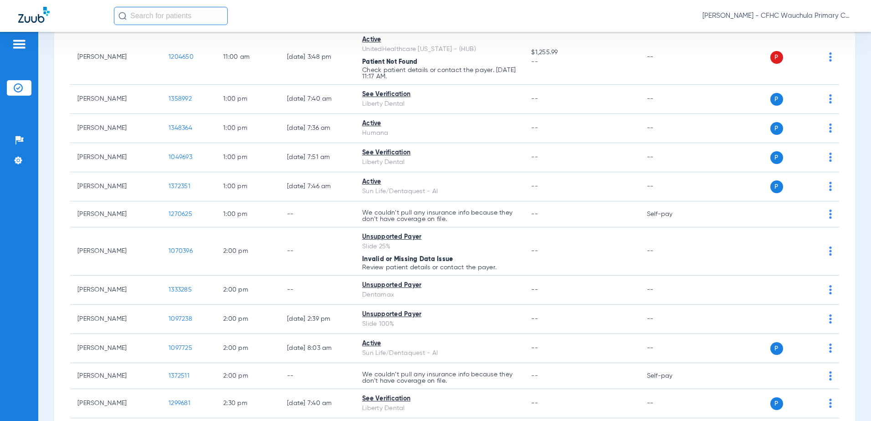
scroll to position [1122, 0]
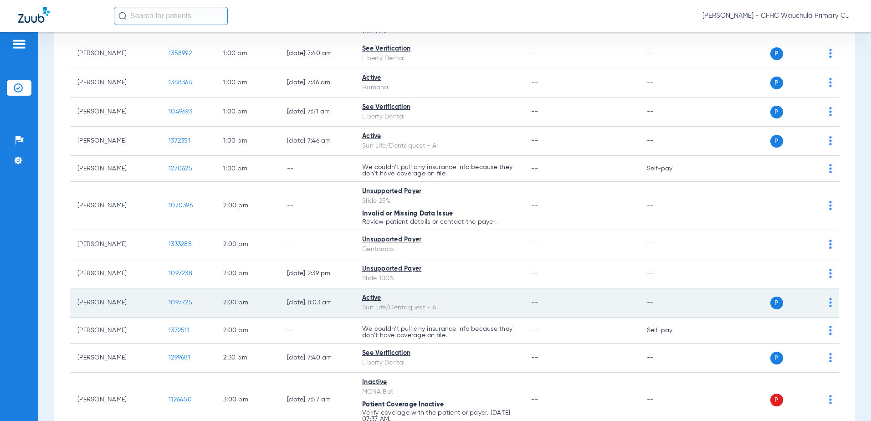
click at [187, 302] on span "1097725" at bounding box center [180, 302] width 24 height 6
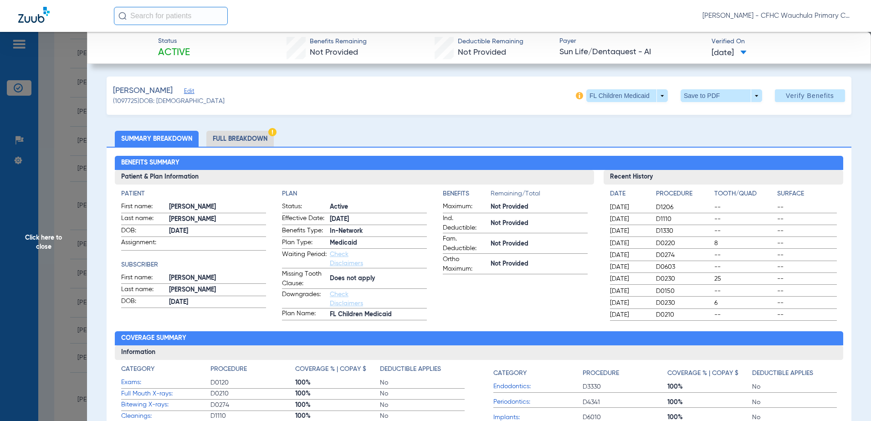
drag, startPoint x: 244, startPoint y: 132, endPoint x: 239, endPoint y: 130, distance: 4.9
click at [243, 131] on li "Full Breakdown" at bounding box center [239, 139] width 67 height 16
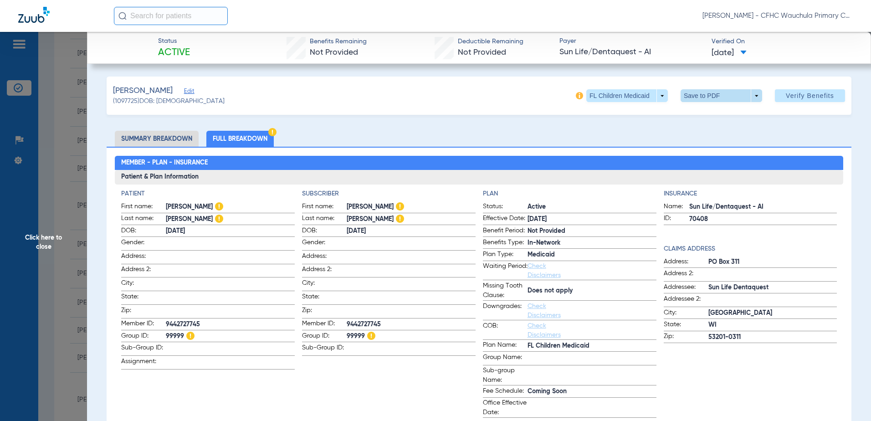
click at [688, 95] on span at bounding box center [721, 95] width 82 height 13
click at [705, 109] on button "insert_drive_file Save to PDF" at bounding box center [708, 114] width 69 height 18
click at [51, 180] on span "Click here to close" at bounding box center [43, 242] width 87 height 421
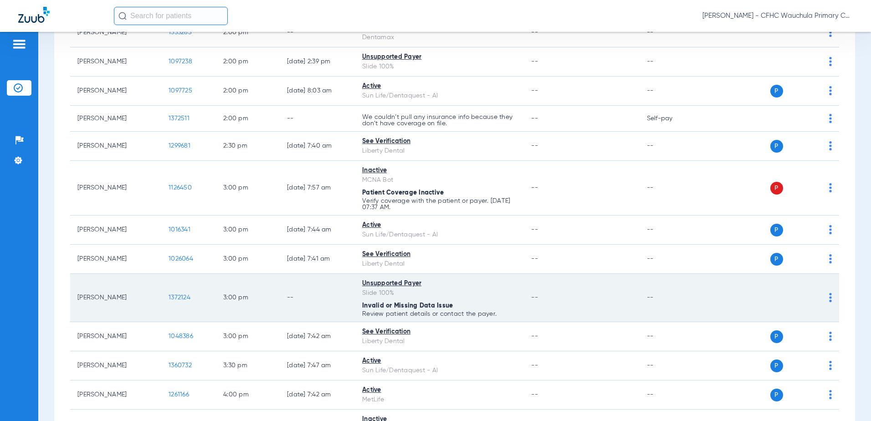
scroll to position [1350, 0]
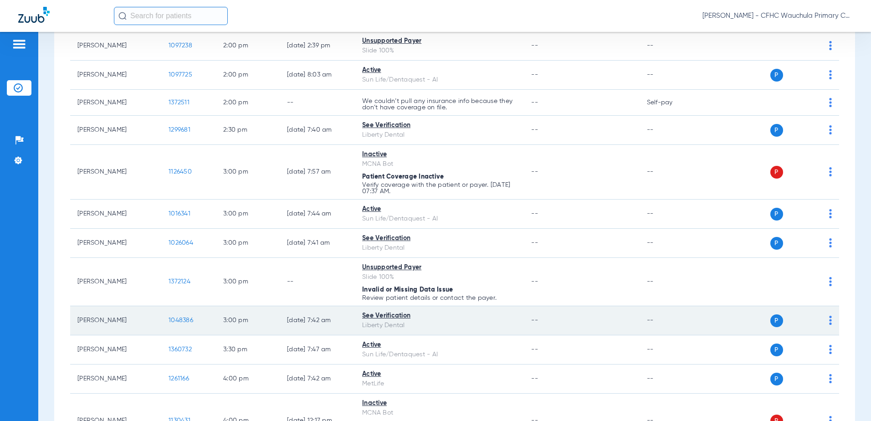
click at [175, 319] on span "1048386" at bounding box center [180, 320] width 25 height 6
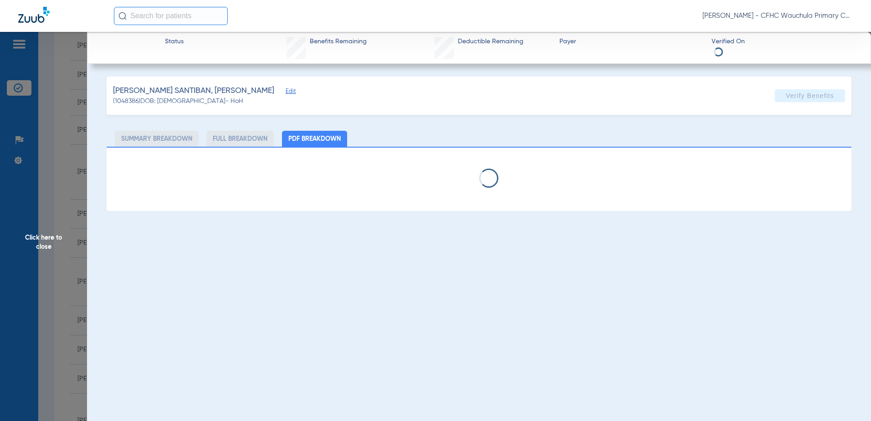
select select "page-width"
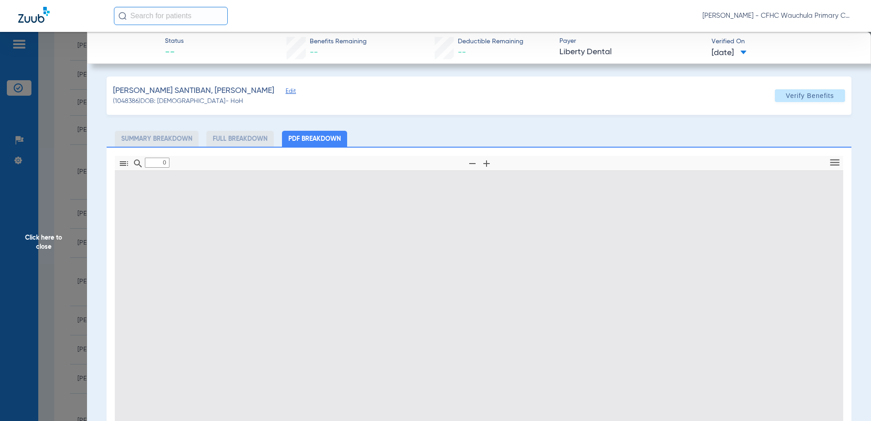
type input "1"
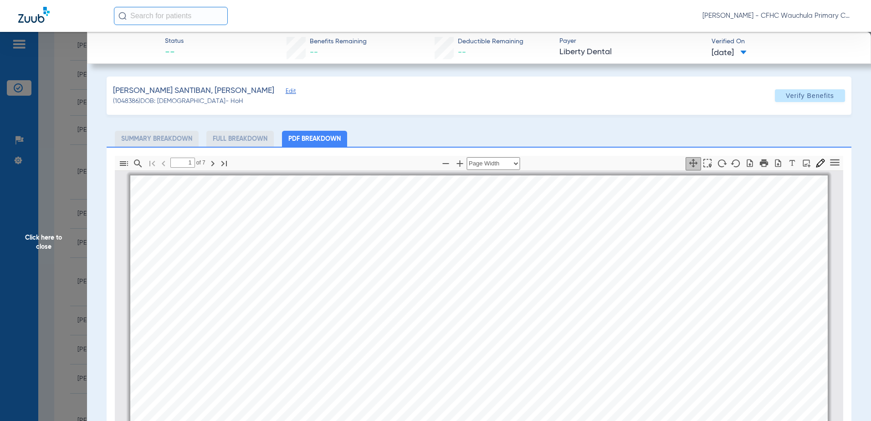
scroll to position [5, 0]
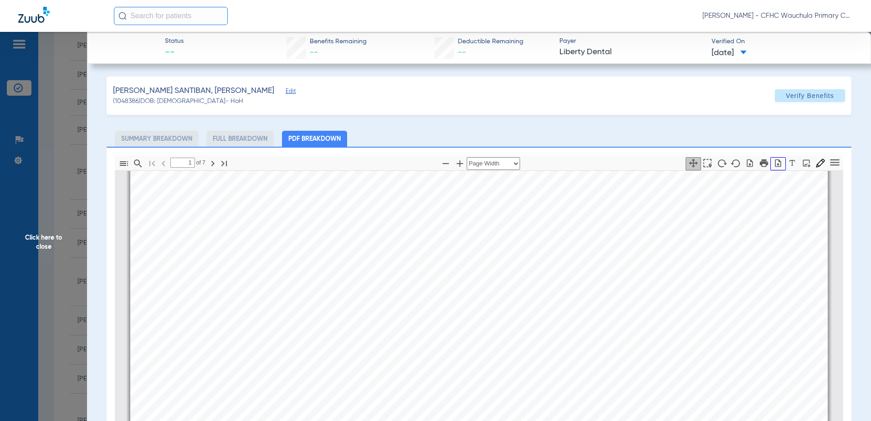
click at [775, 163] on icon "button" at bounding box center [778, 163] width 6 height 8
drag, startPoint x: 77, startPoint y: 163, endPoint x: 46, endPoint y: 162, distance: 31.4
click at [77, 163] on span "Click here to close" at bounding box center [43, 242] width 87 height 421
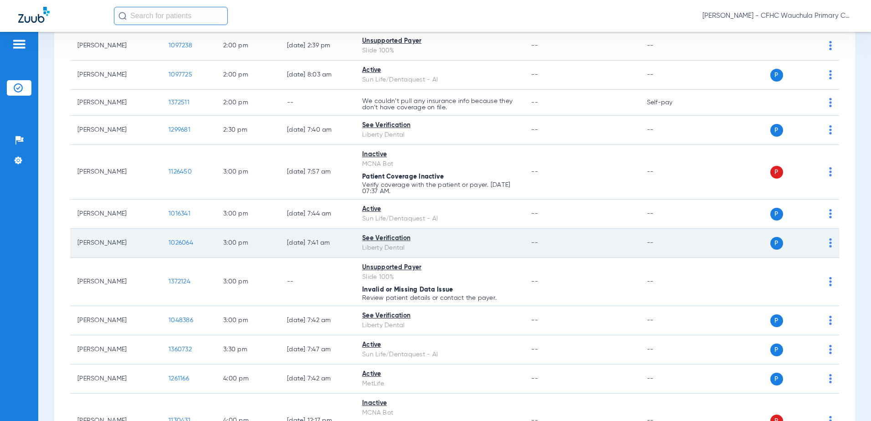
scroll to position [1577, 0]
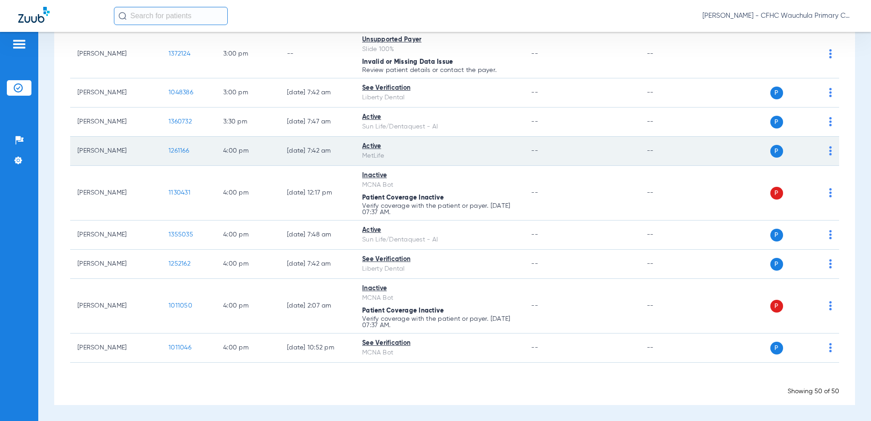
click at [168, 149] on td "1261166" at bounding box center [188, 151] width 55 height 29
click at [178, 150] on span "1261166" at bounding box center [178, 151] width 20 height 6
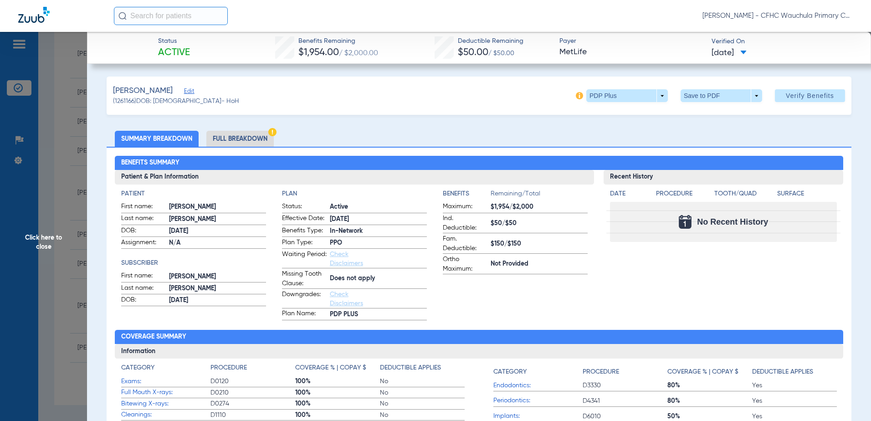
click at [253, 143] on li "Full Breakdown" at bounding box center [239, 139] width 67 height 16
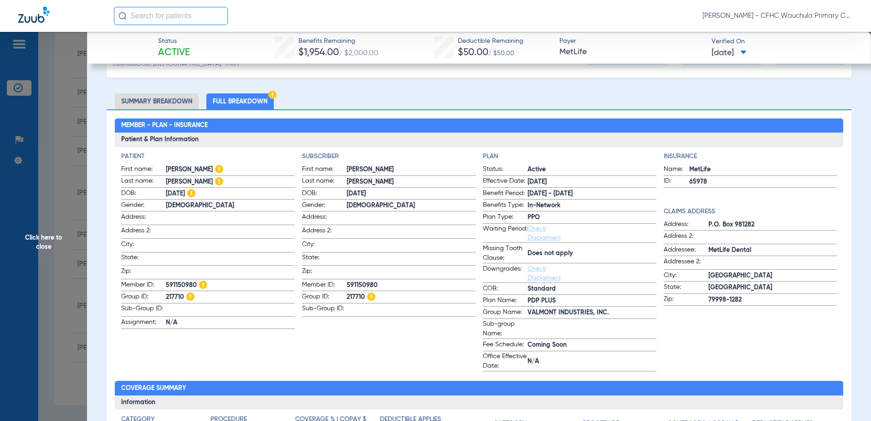
scroll to position [0, 0]
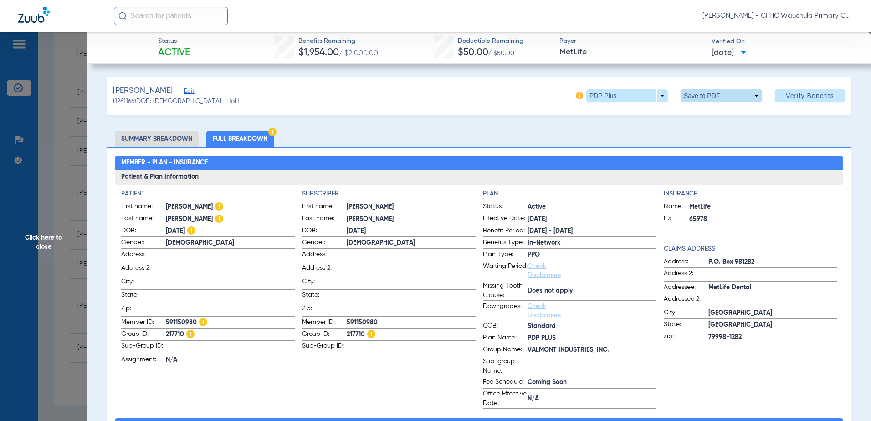
click at [697, 95] on span at bounding box center [721, 95] width 82 height 13
click at [690, 111] on mat-icon "insert_drive_file" at bounding box center [686, 113] width 11 height 11
click at [78, 153] on span "Click here to close" at bounding box center [43, 242] width 87 height 421
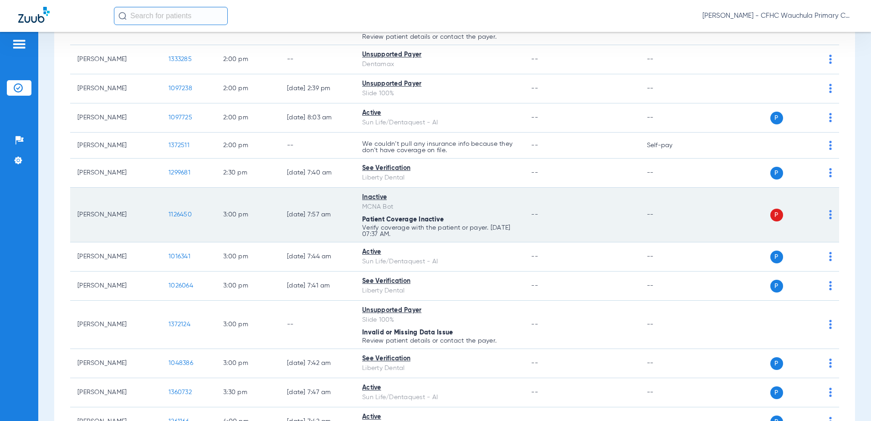
scroll to position [1304, 0]
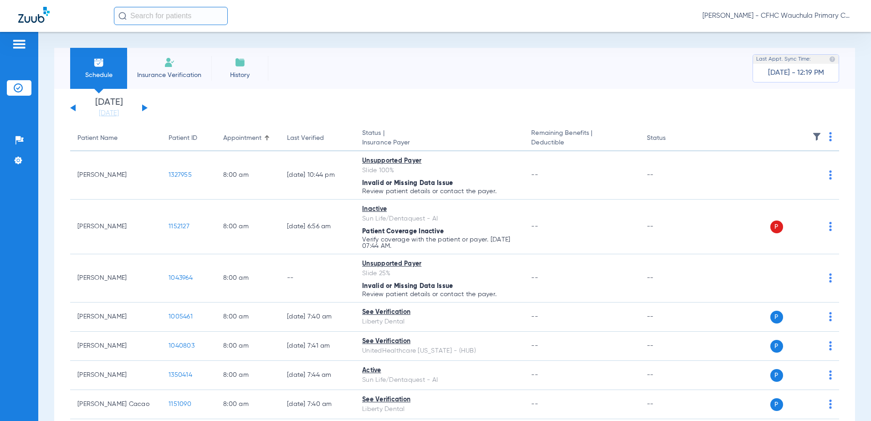
click at [74, 111] on div "Sunday 06-08-2025 Monday 06-09-2025 Tuesday 06-10-2025 Wednesday 06-11-2025 Thu…" at bounding box center [108, 108] width 77 height 20
click at [75, 107] on button at bounding box center [72, 107] width 5 height 7
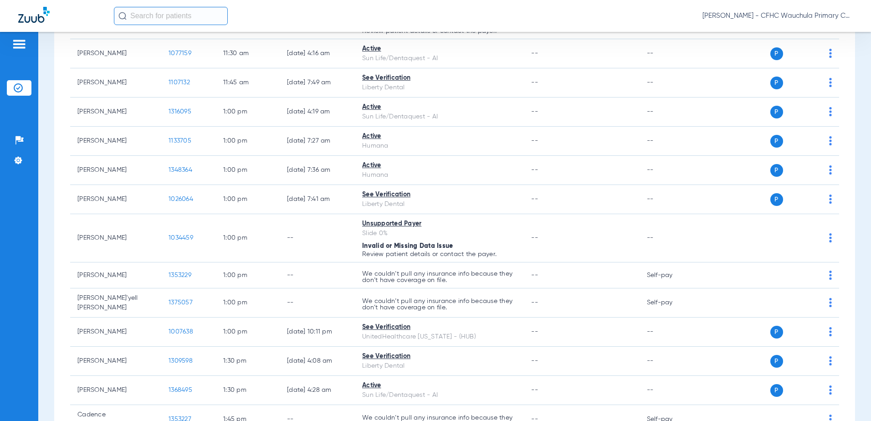
scroll to position [1138, 0]
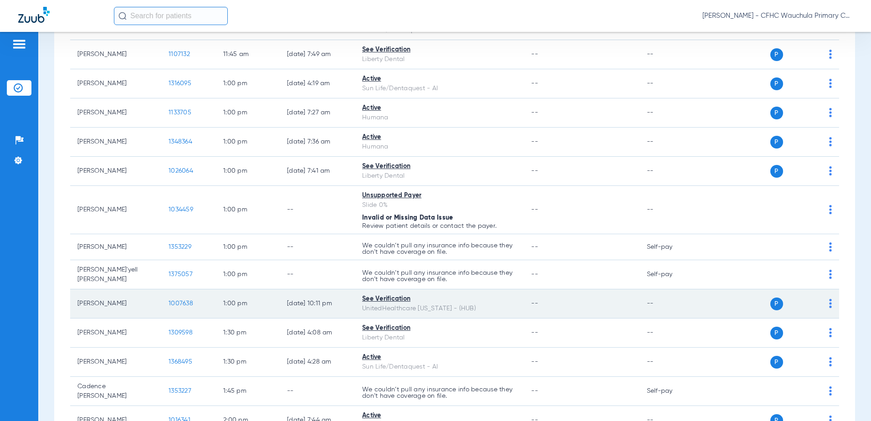
click at [176, 300] on span "1007638" at bounding box center [180, 303] width 25 height 6
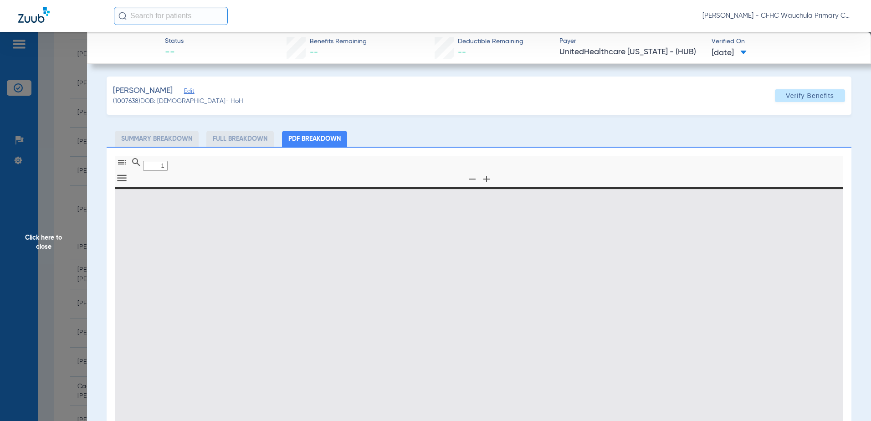
type input "0"
select select "page-width"
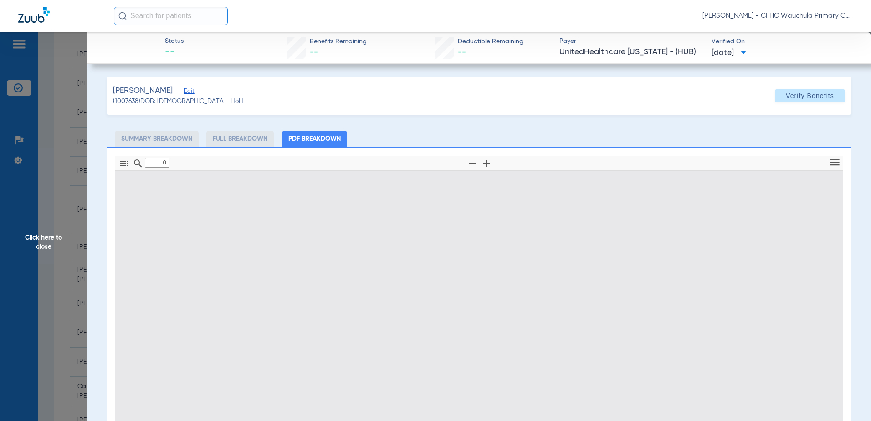
type input "1"
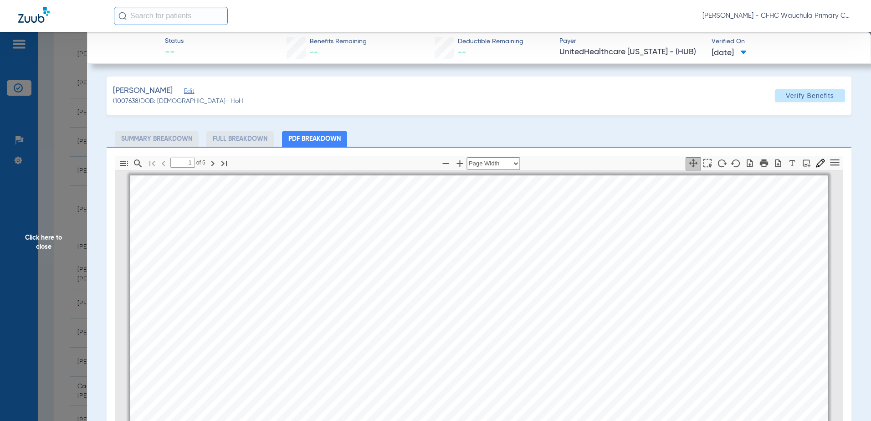
scroll to position [5, 0]
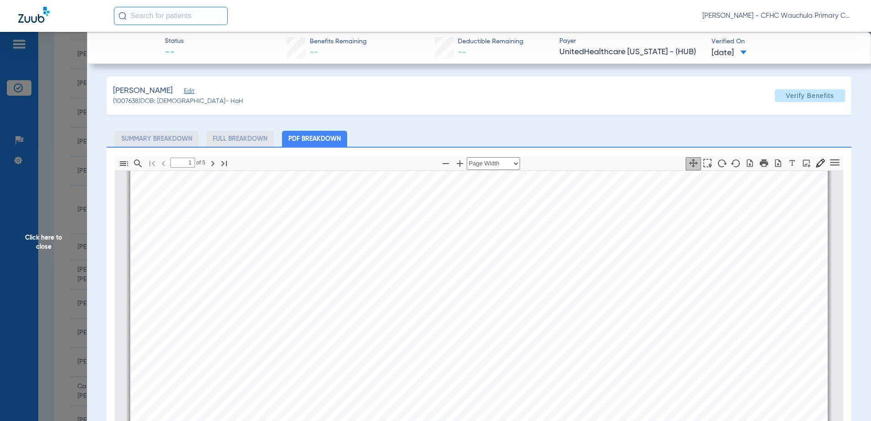
click at [192, 93] on span "Edit" at bounding box center [188, 92] width 8 height 9
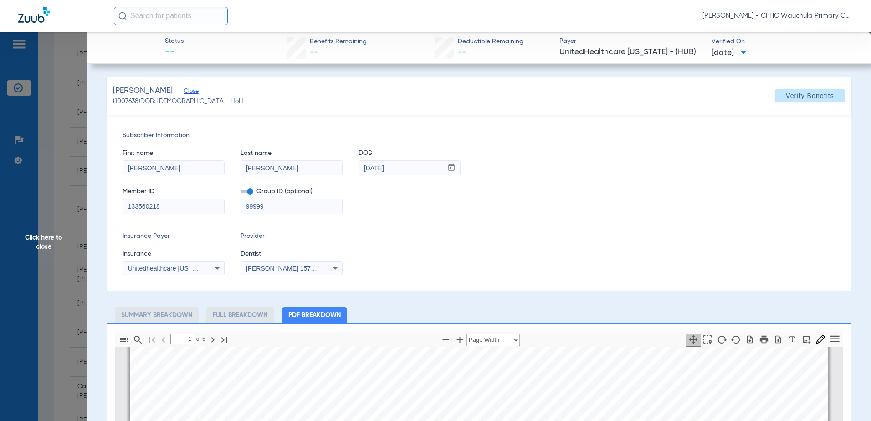
click at [249, 190] on span at bounding box center [246, 191] width 13 height 3
click at [240, 193] on input "checkbox" at bounding box center [240, 193] width 0 height 0
click at [795, 95] on span "Verify Benefits" at bounding box center [809, 95] width 48 height 7
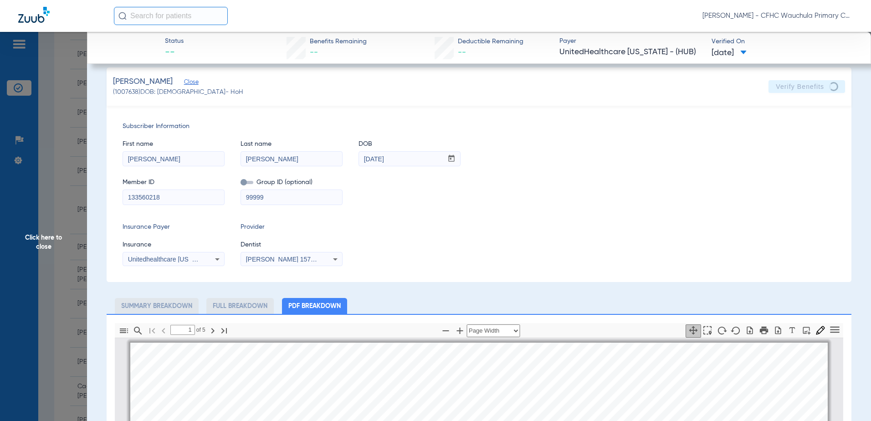
scroll to position [0, 0]
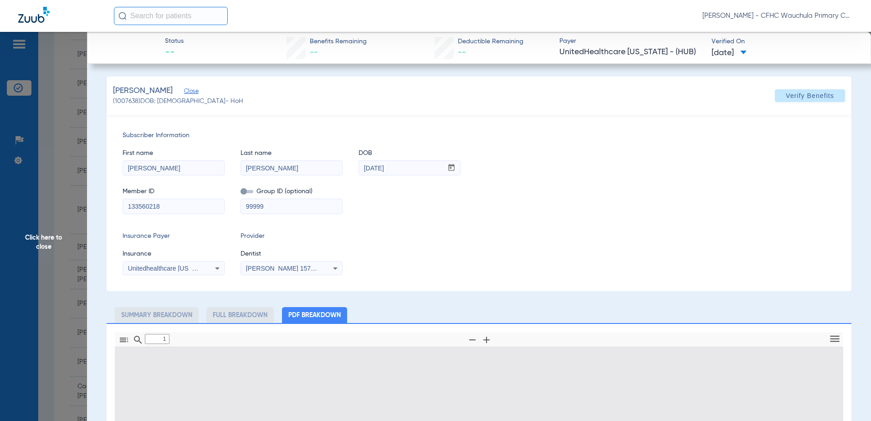
type input "0"
select select "page-width"
type input "1"
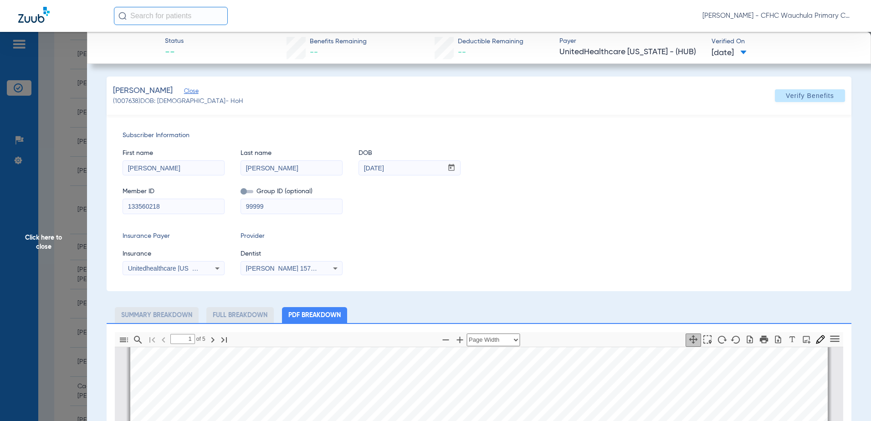
drag, startPoint x: 67, startPoint y: 221, endPoint x: 72, endPoint y: 214, distance: 9.2
click at [67, 220] on span "Click here to close" at bounding box center [43, 242] width 87 height 421
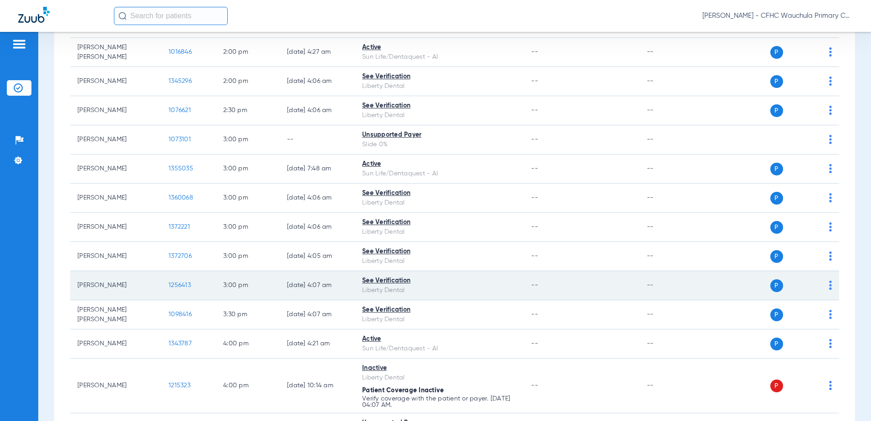
scroll to position [1741, 0]
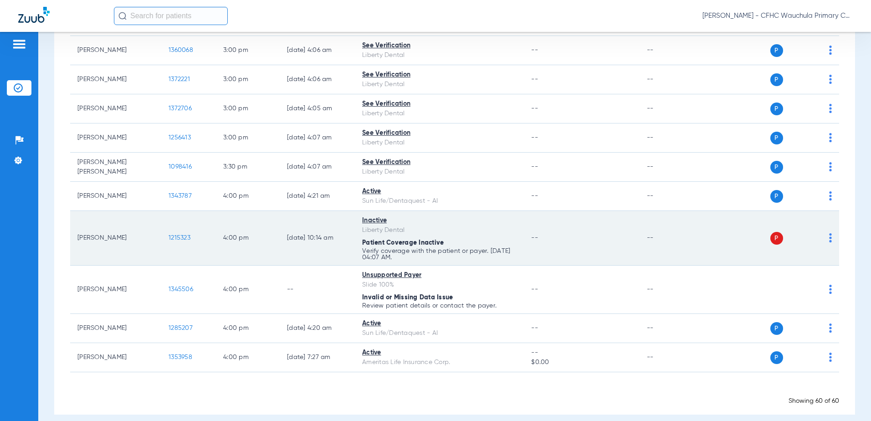
click at [182, 234] on span "1215323" at bounding box center [179, 237] width 22 height 6
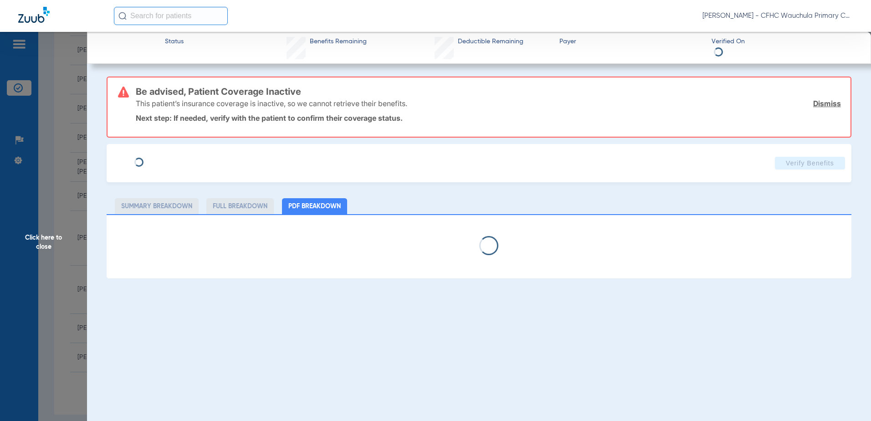
type input "SAMMAR"
type input "JUAREZ"
type input "11/25/2019"
type input "9613231153"
type input "99999"
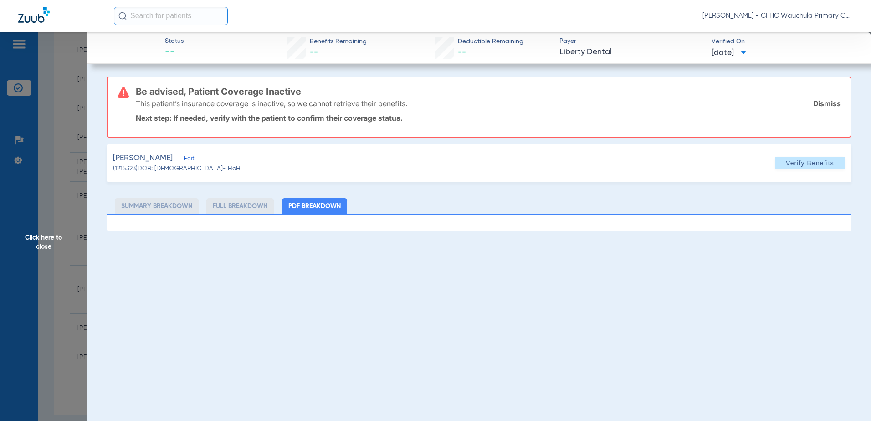
click at [192, 160] on span "Edit" at bounding box center [188, 159] width 8 height 9
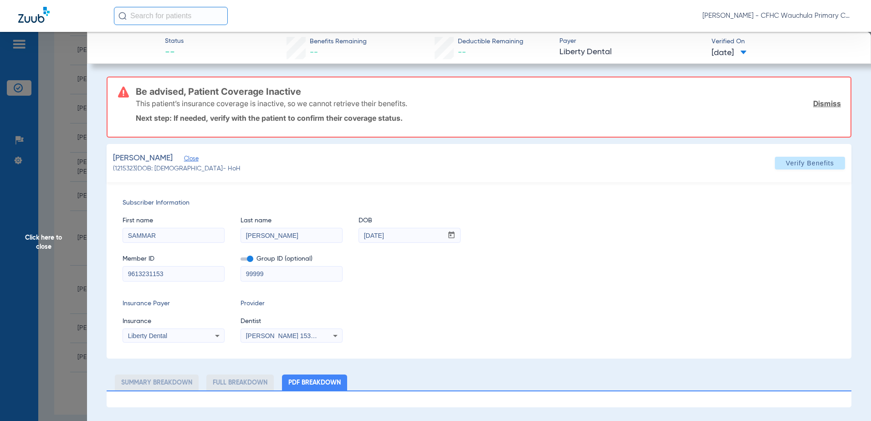
drag, startPoint x: 209, startPoint y: 275, endPoint x: 20, endPoint y: 258, distance: 190.7
click at [70, 405] on app-side-panel-drawer "Click here to close Status -- Benefits Remaining -- Deductible Remaining -- Pay…" at bounding box center [70, 405] width 0 height 0
type input "242732211"
click at [188, 333] on div "Liberty Dental" at bounding box center [164, 335] width 73 height 6
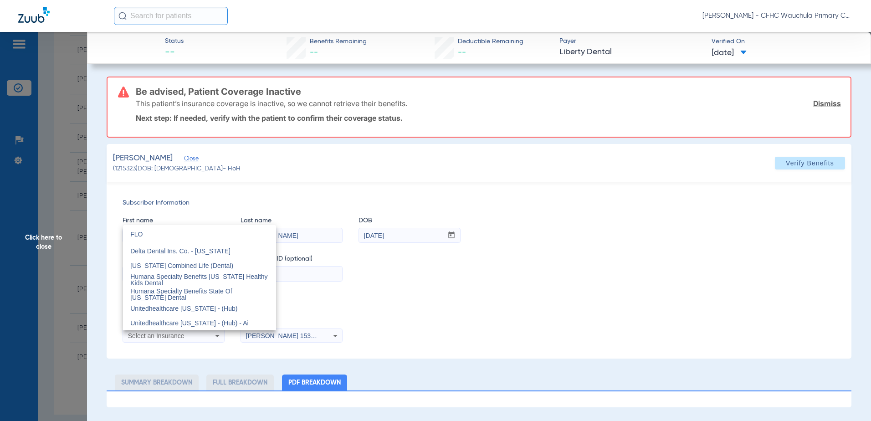
scroll to position [0, 0]
type input "FLO"
click at [213, 263] on span "[US_STATE] Combined Life (Dental)" at bounding box center [181, 265] width 103 height 7
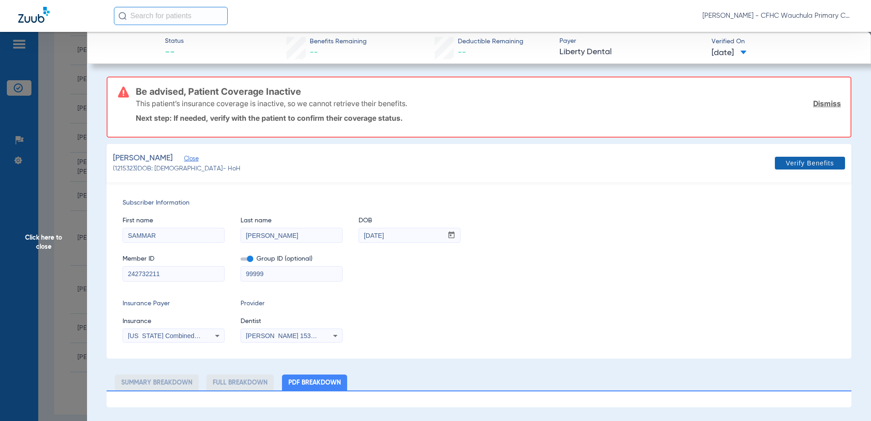
click at [816, 165] on span "Verify Benefits" at bounding box center [809, 162] width 48 height 7
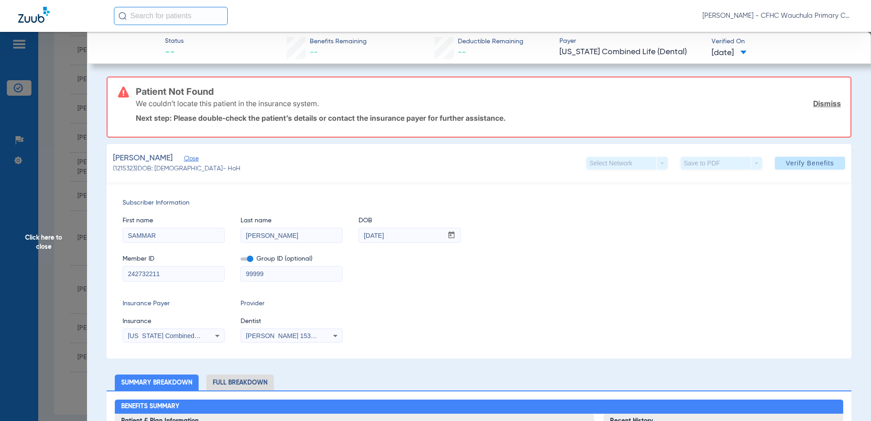
drag, startPoint x: 180, startPoint y: 273, endPoint x: -19, endPoint y: 267, distance: 198.6
click at [0, 267] on html "Jasmine De La Cerda - CFHC Wauchula Primary Care Dental Patients Insurance Veri…" at bounding box center [435, 210] width 871 height 421
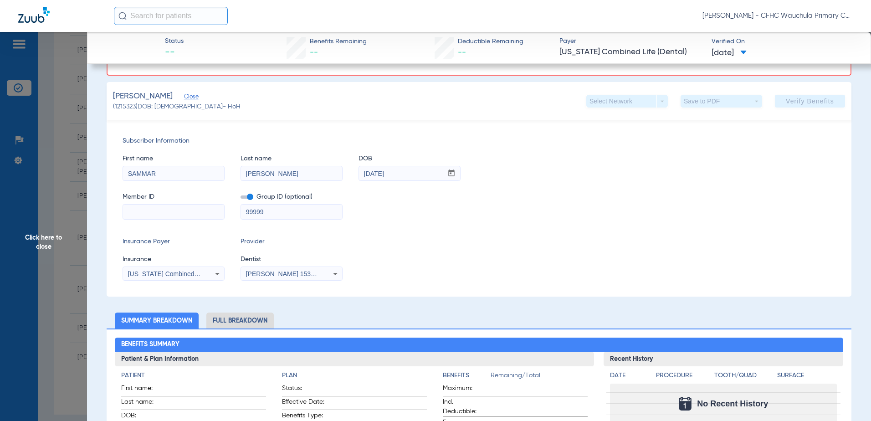
scroll to position [137, 0]
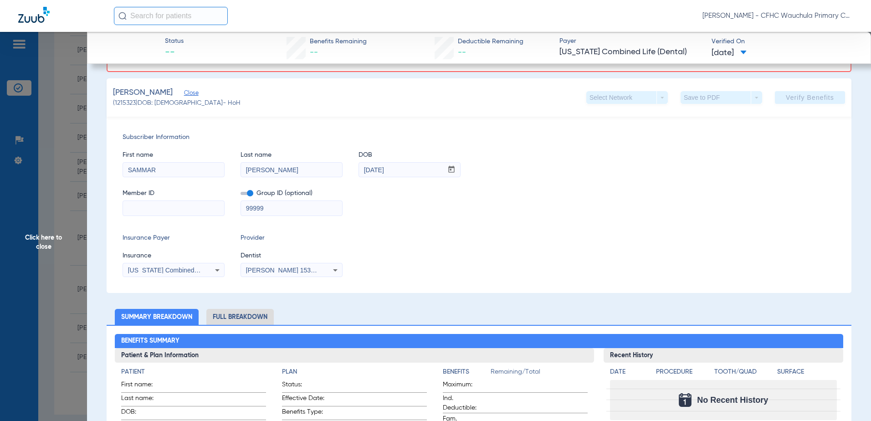
click at [193, 269] on span "[US_STATE] Combined Life (Dental)" at bounding box center [179, 269] width 103 height 7
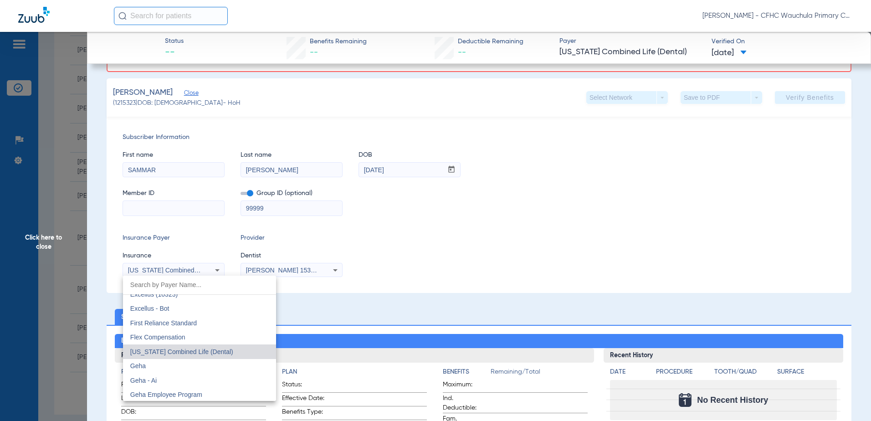
scroll to position [2923, 0]
click at [183, 214] on div at bounding box center [435, 210] width 871 height 421
click at [182, 208] on input at bounding box center [173, 208] width 101 height 15
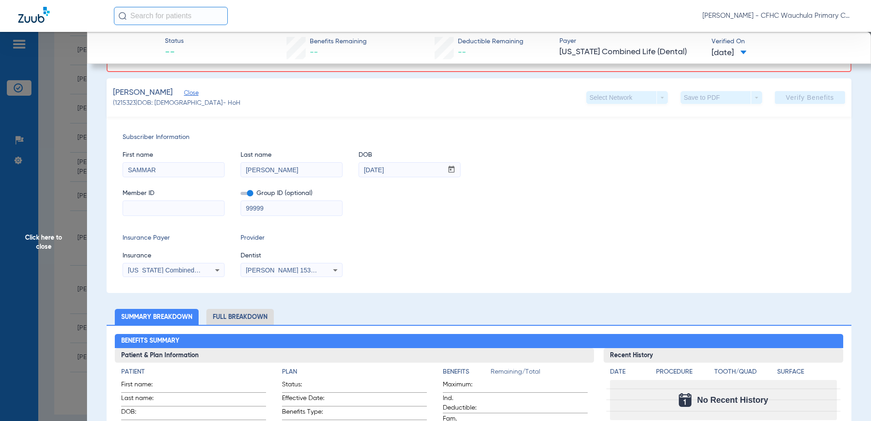
click at [139, 204] on input at bounding box center [173, 208] width 101 height 15
paste input "124872479001"
type input "124872479001"
click at [798, 96] on span "Verify Benefits" at bounding box center [809, 97] width 48 height 7
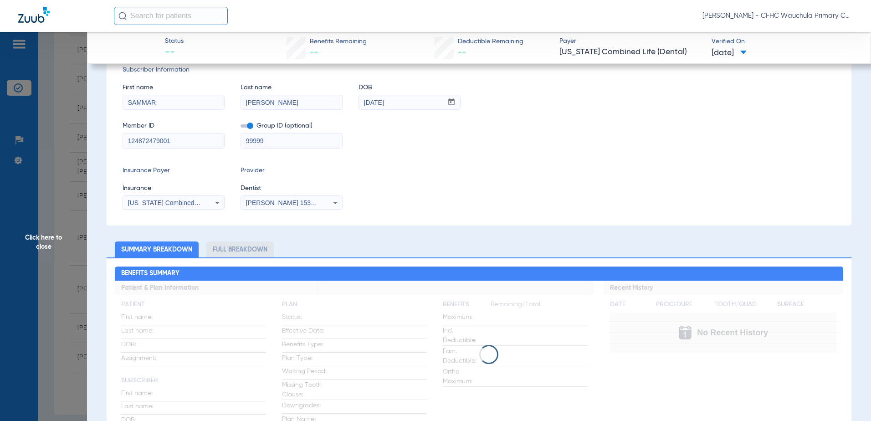
scroll to position [0, 0]
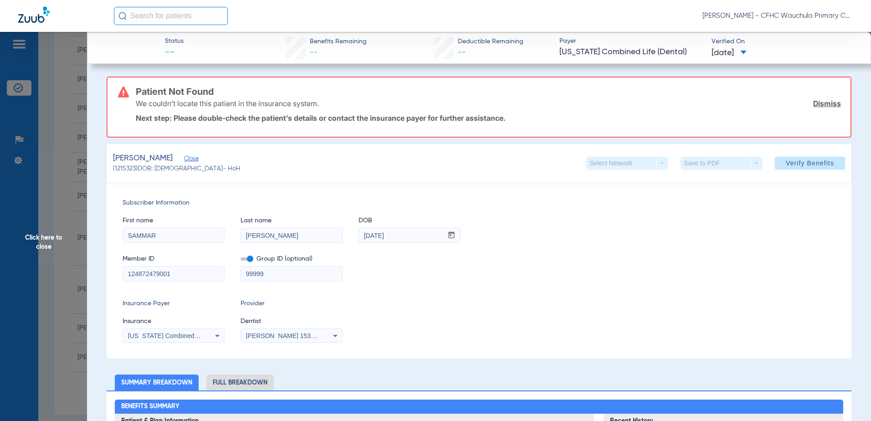
drag, startPoint x: 194, startPoint y: 274, endPoint x: 120, endPoint y: 266, distance: 74.2
type input "242732211"
click at [795, 162] on span "Verify Benefits" at bounding box center [809, 162] width 48 height 7
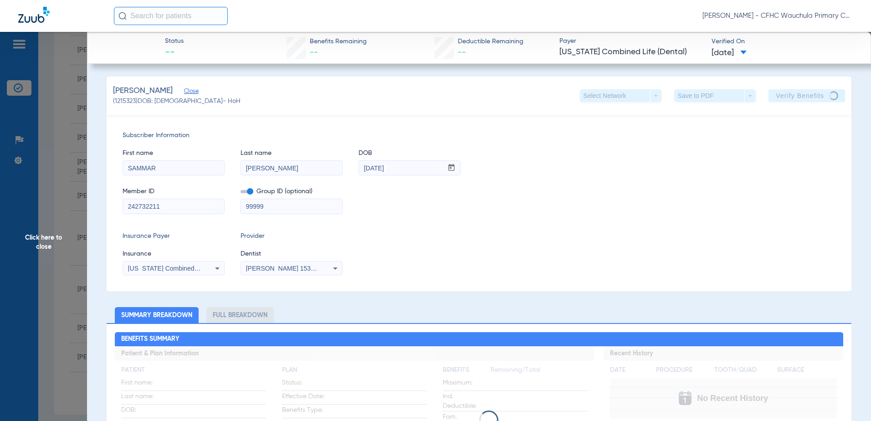
click at [247, 191] on span at bounding box center [246, 191] width 13 height 3
click at [240, 193] on input "checkbox" at bounding box center [240, 193] width 0 height 0
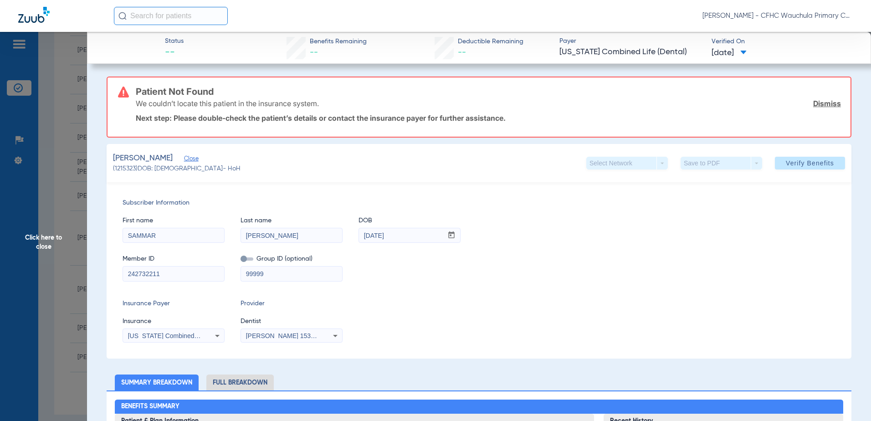
click at [36, 269] on span "Click here to close" at bounding box center [43, 242] width 87 height 421
